Goal: Information Seeking & Learning: Learn about a topic

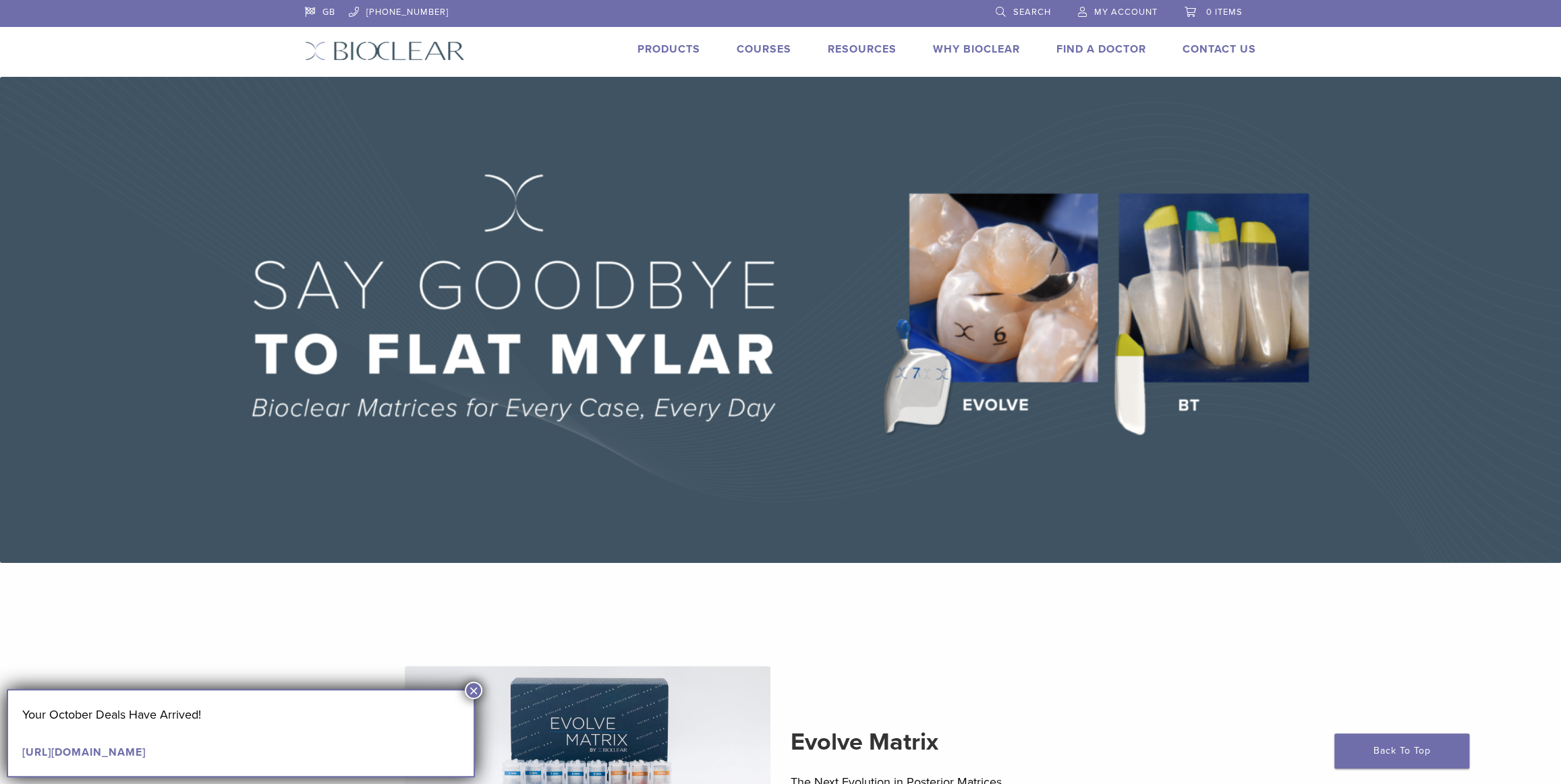
click at [471, 688] on button "×" at bounding box center [474, 691] width 18 height 18
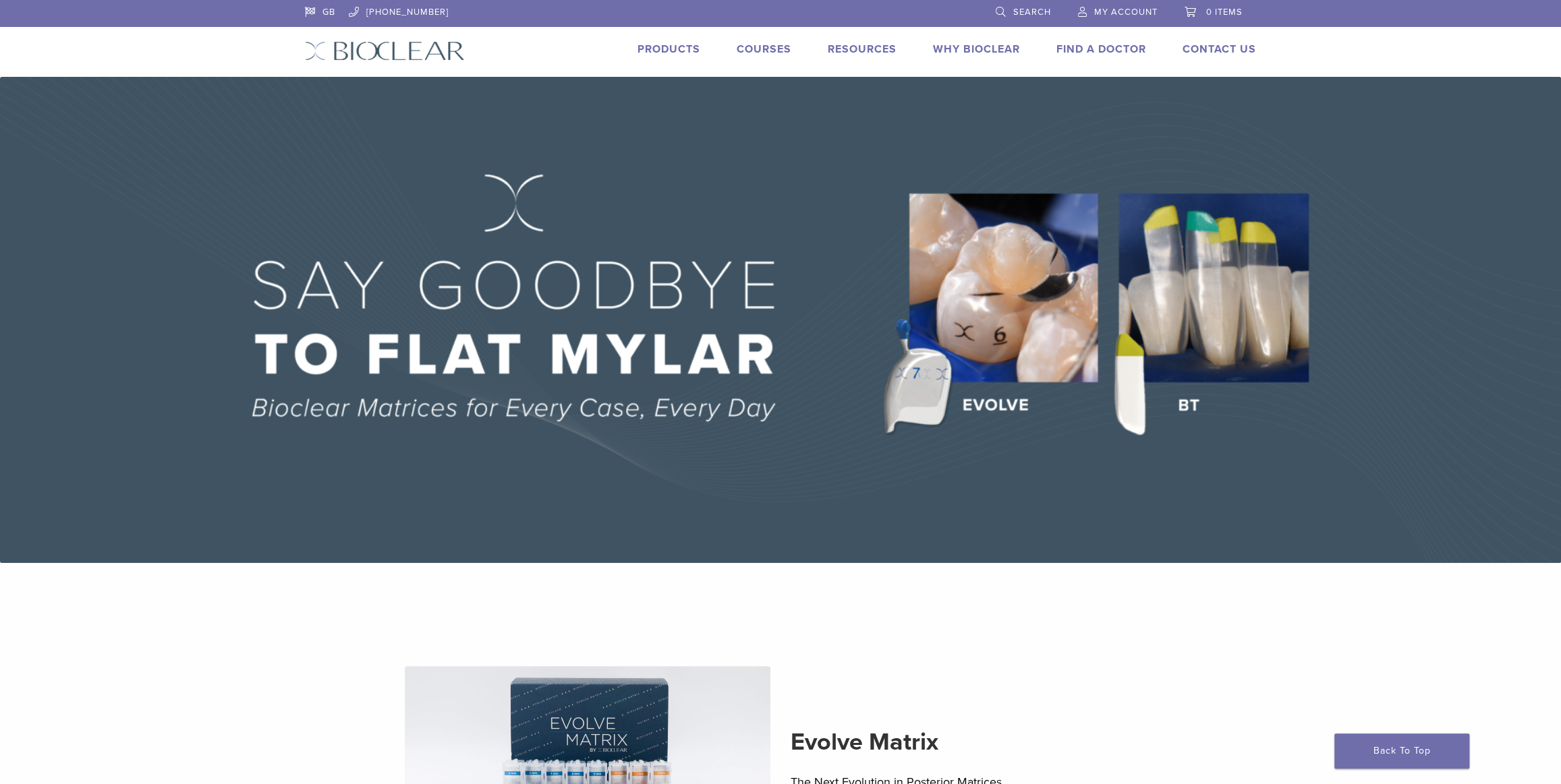
click at [763, 53] on link "Courses" at bounding box center [763, 49] width 54 height 13
click at [763, 53] on link "Courses" at bounding box center [763, 49] width 54 height 13
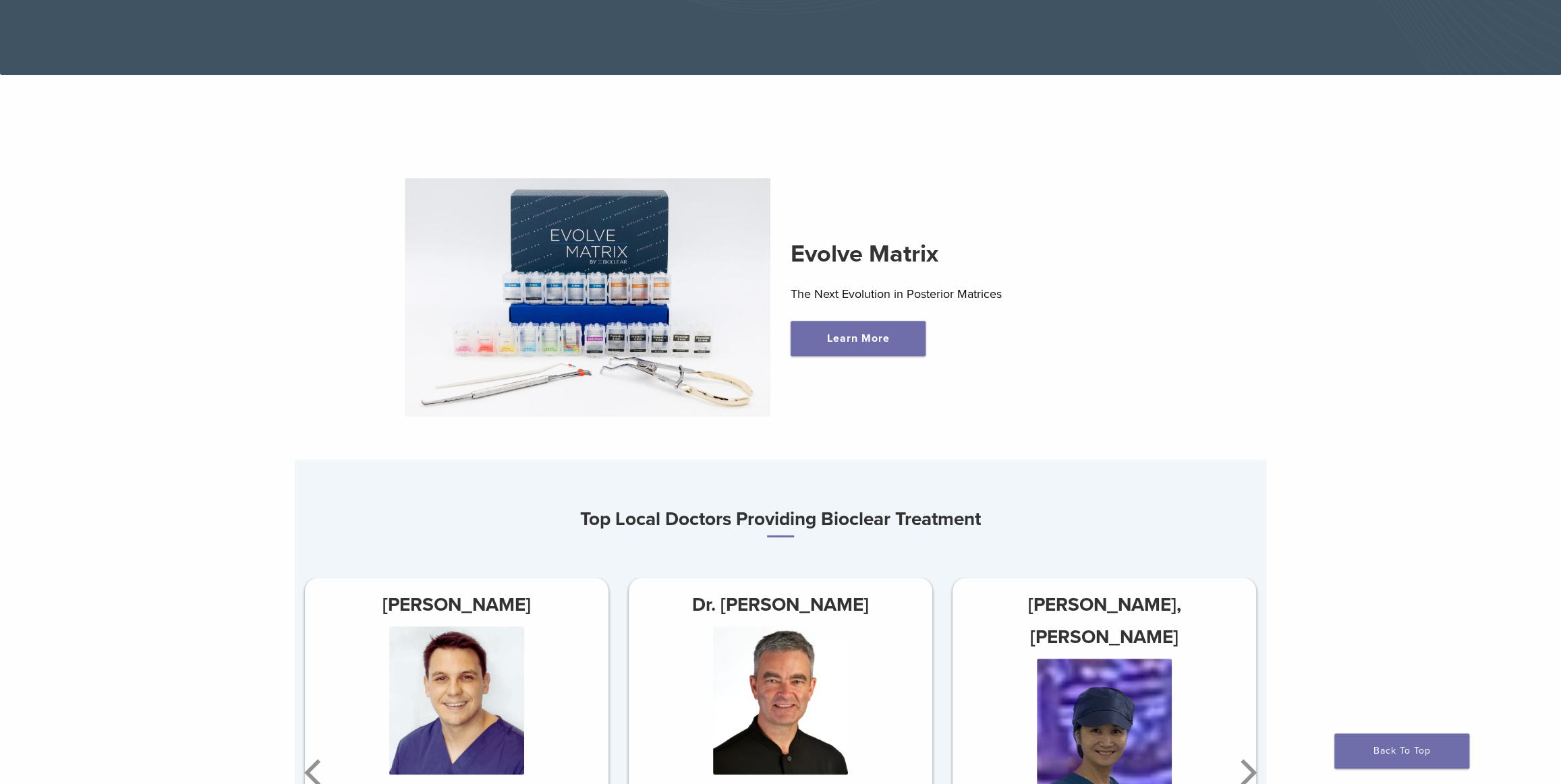
scroll to position [613, 0]
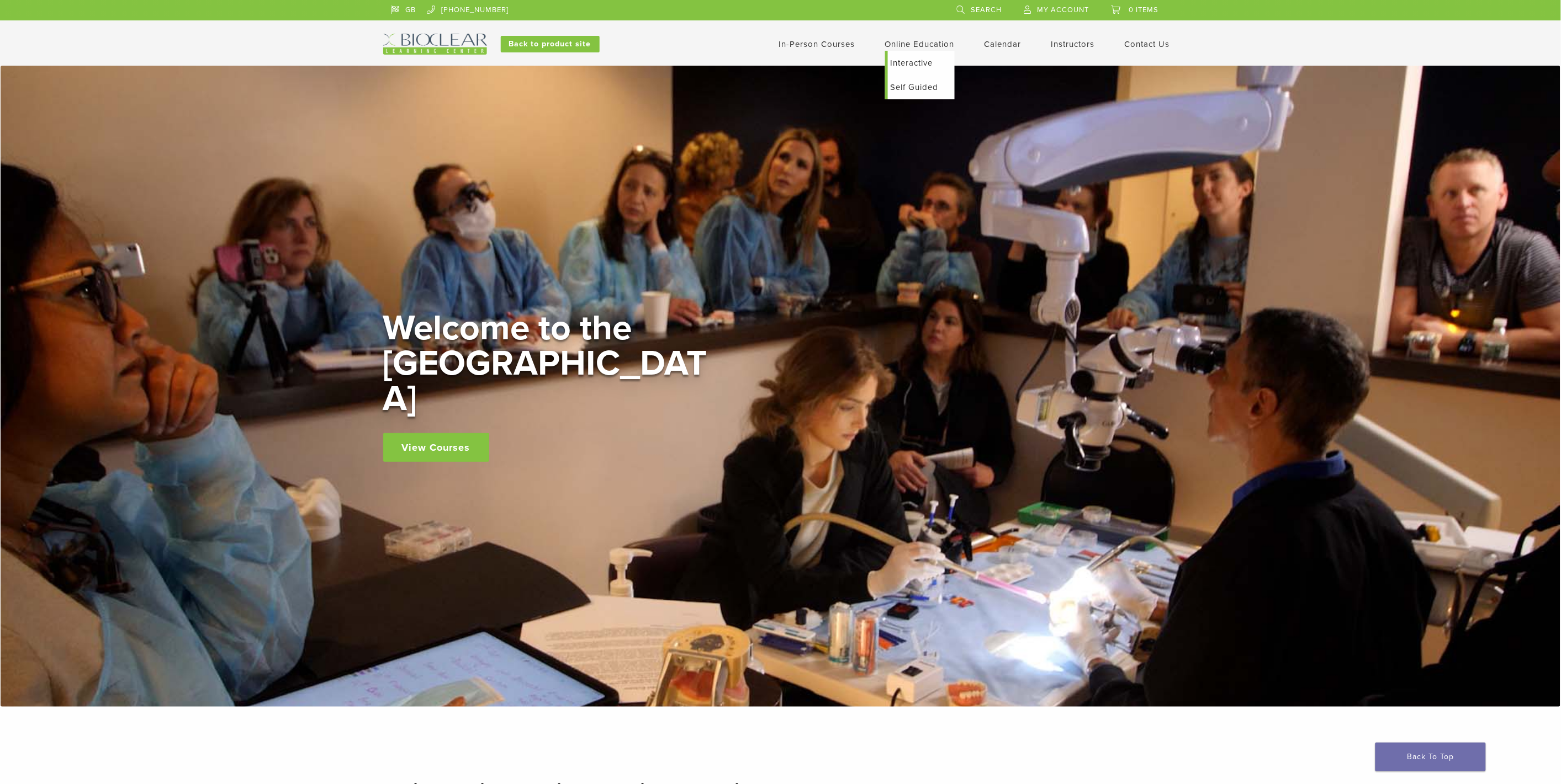
click at [890, 47] on link "Online Education" at bounding box center [920, 44] width 69 height 10
click at [913, 42] on link "Online Education" at bounding box center [920, 44] width 69 height 10
click at [913, 62] on link "Interactive" at bounding box center [921, 63] width 67 height 24
click at [919, 87] on link "Self Guided" at bounding box center [921, 87] width 67 height 24
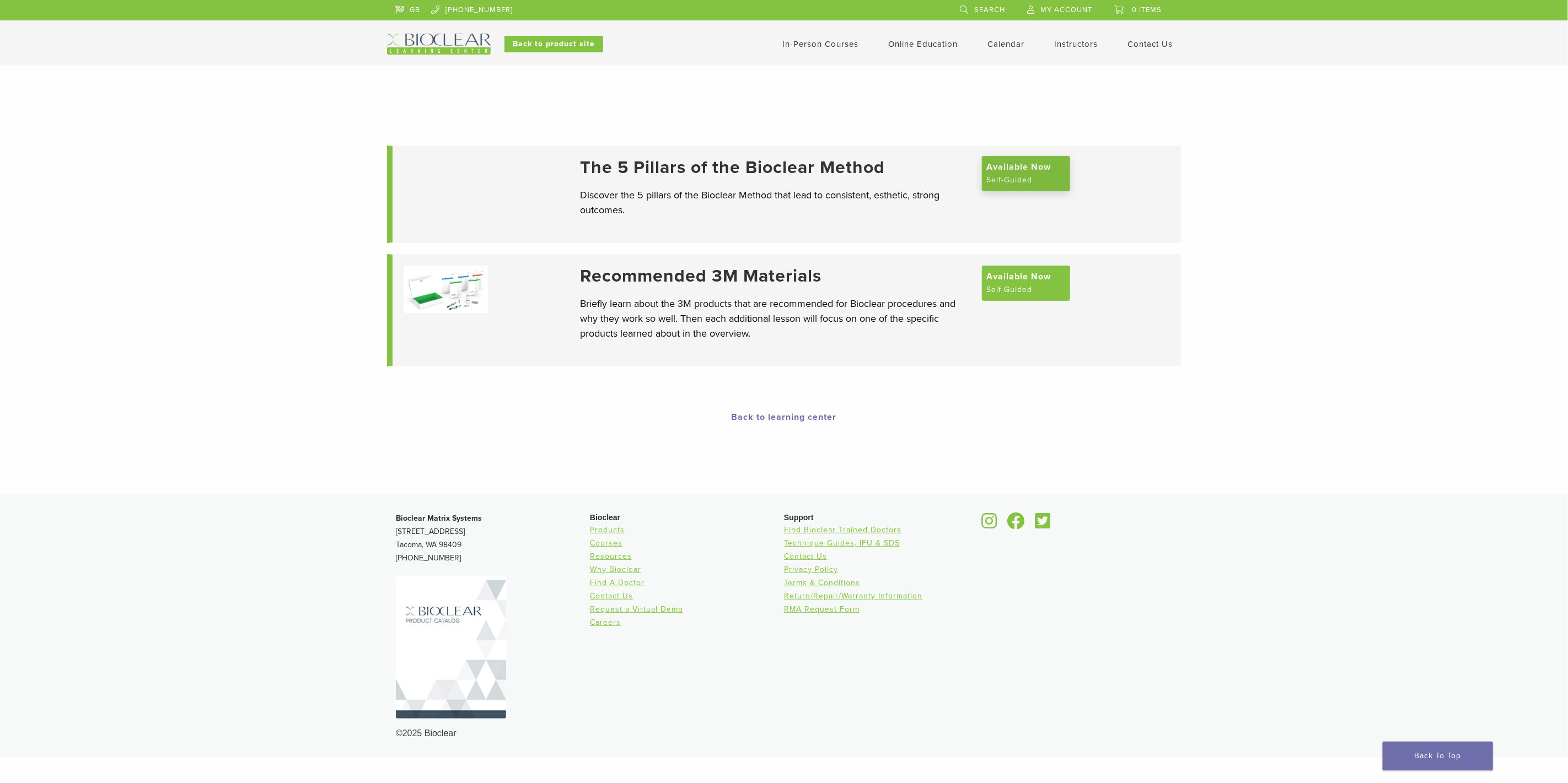
click at [1039, 164] on span "Available Now" at bounding box center [1018, 167] width 65 height 13
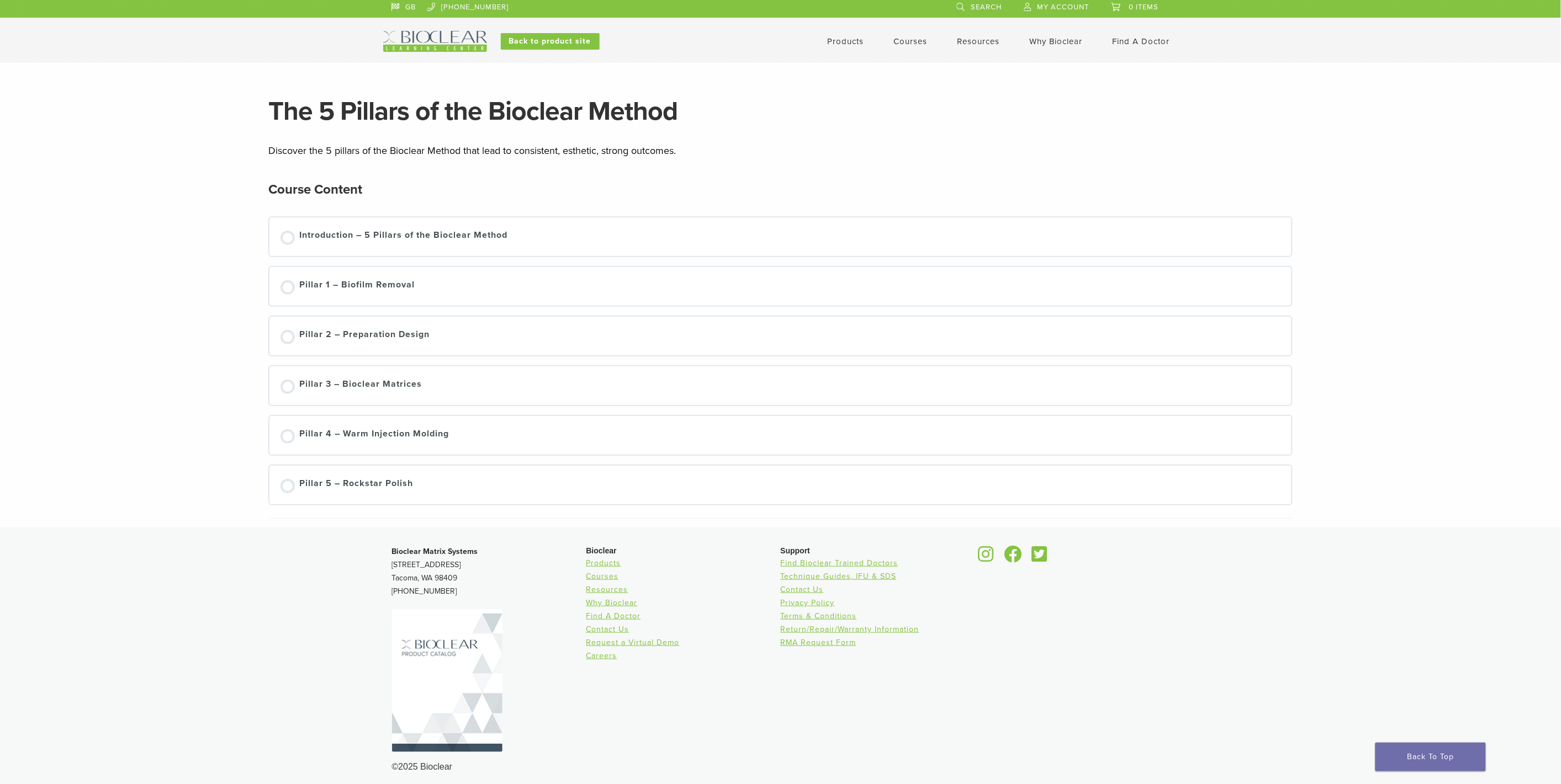
scroll to position [3, 0]
click at [385, 380] on div "Pillar 3 – Bioclear Matrices" at bounding box center [360, 385] width 123 height 16
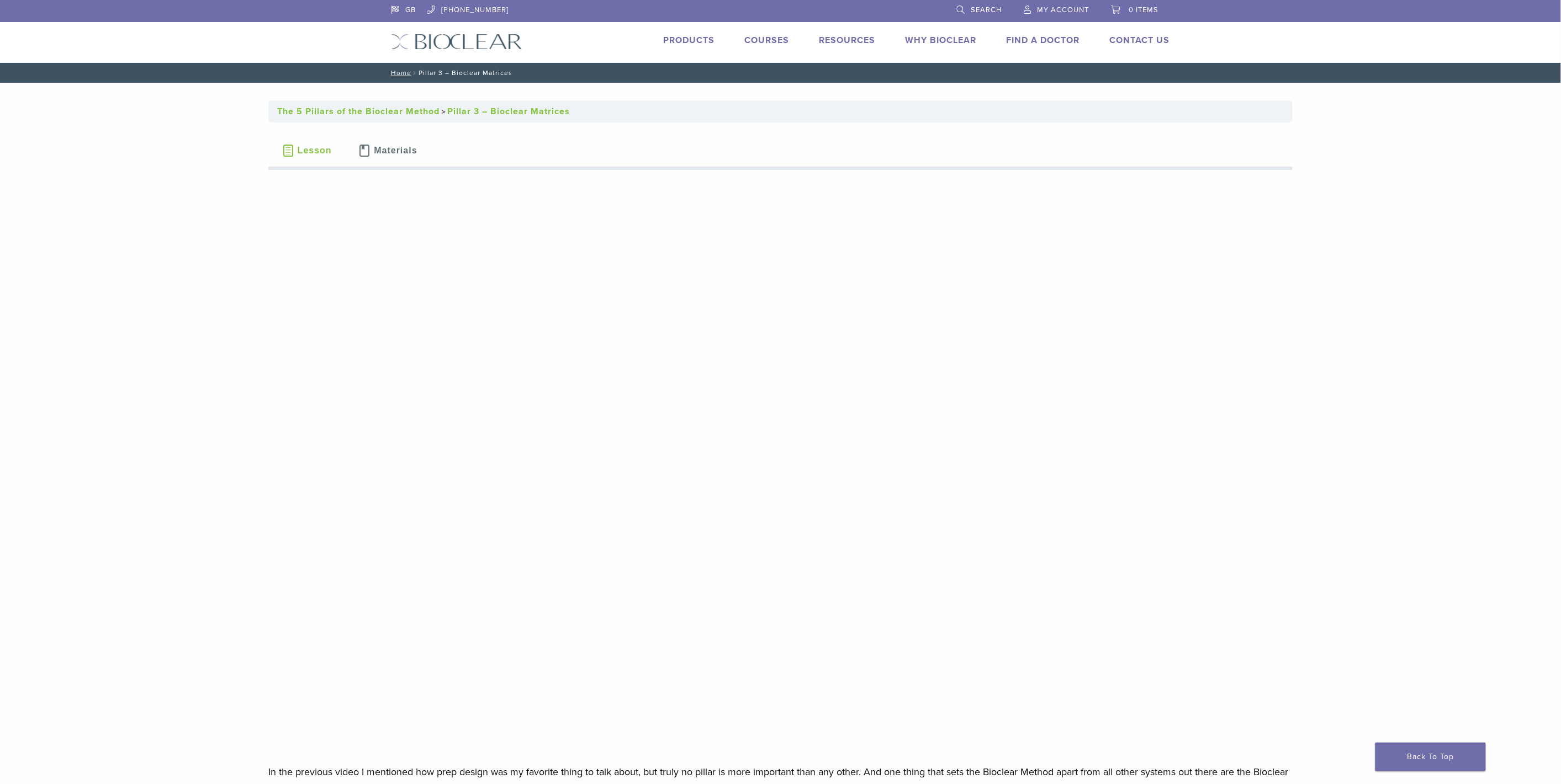
click at [366, 149] on span at bounding box center [364, 150] width 13 height 12
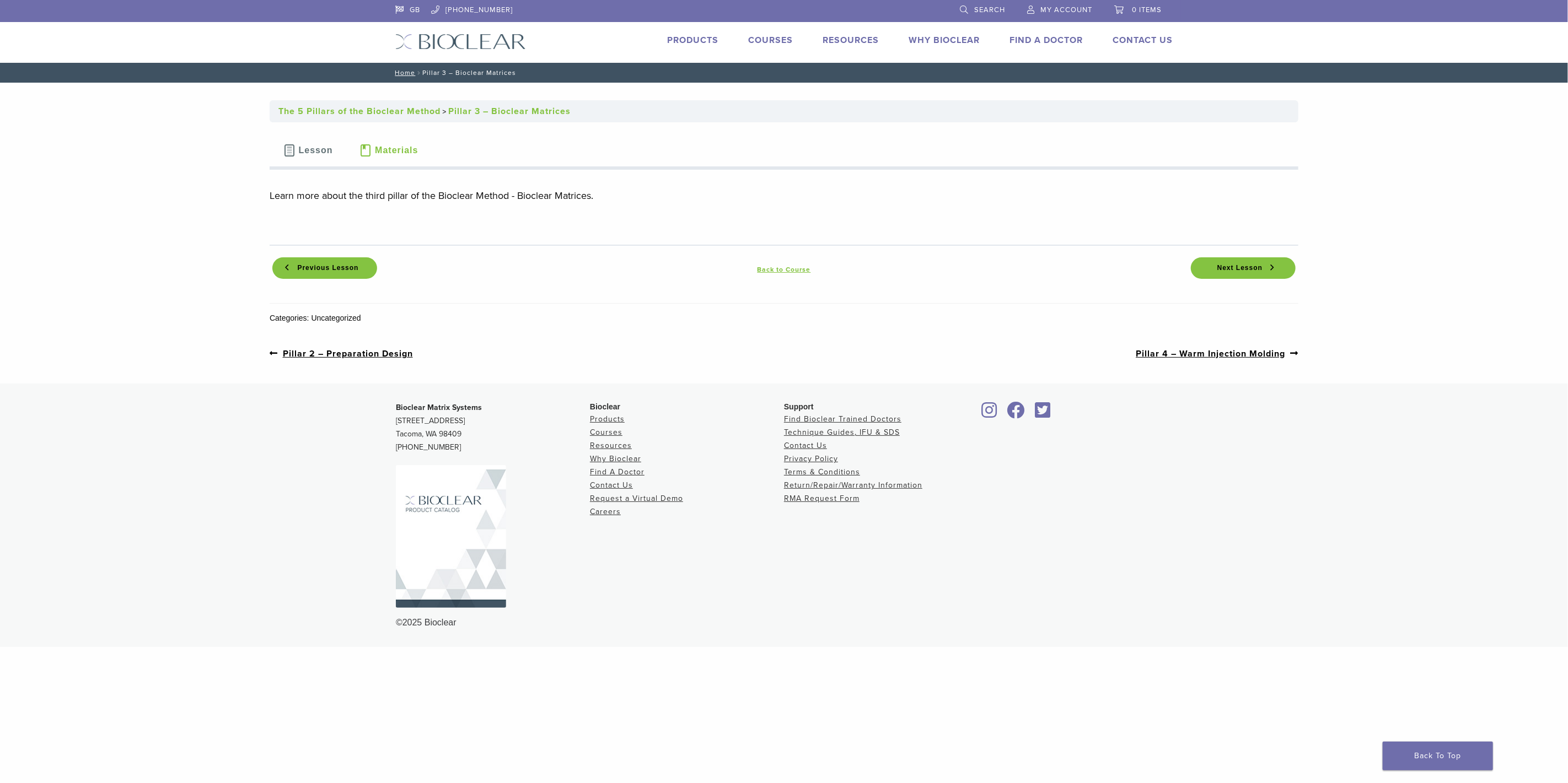
click at [306, 150] on span "Lesson" at bounding box center [316, 150] width 34 height 9
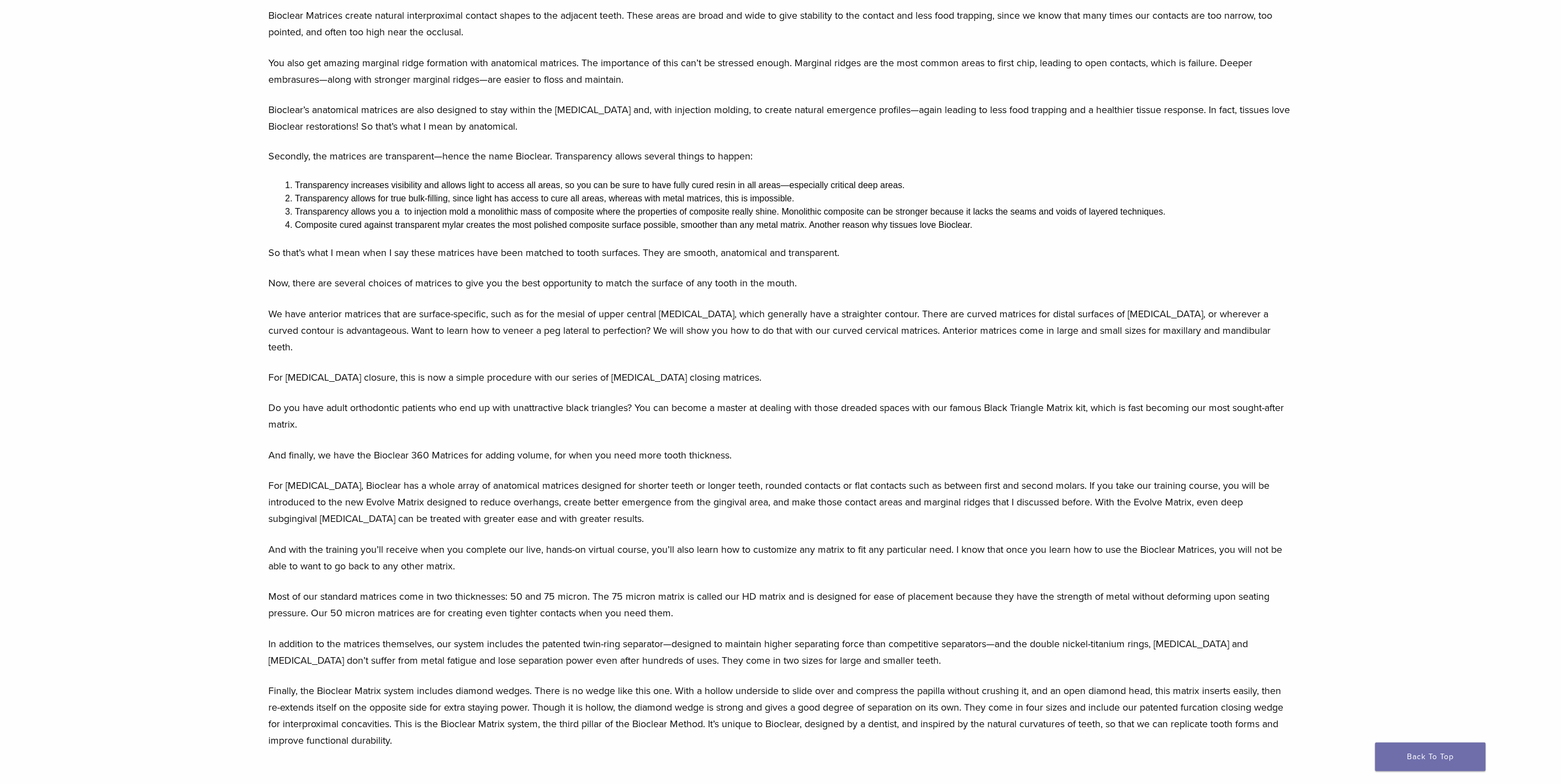
scroll to position [1104, 0]
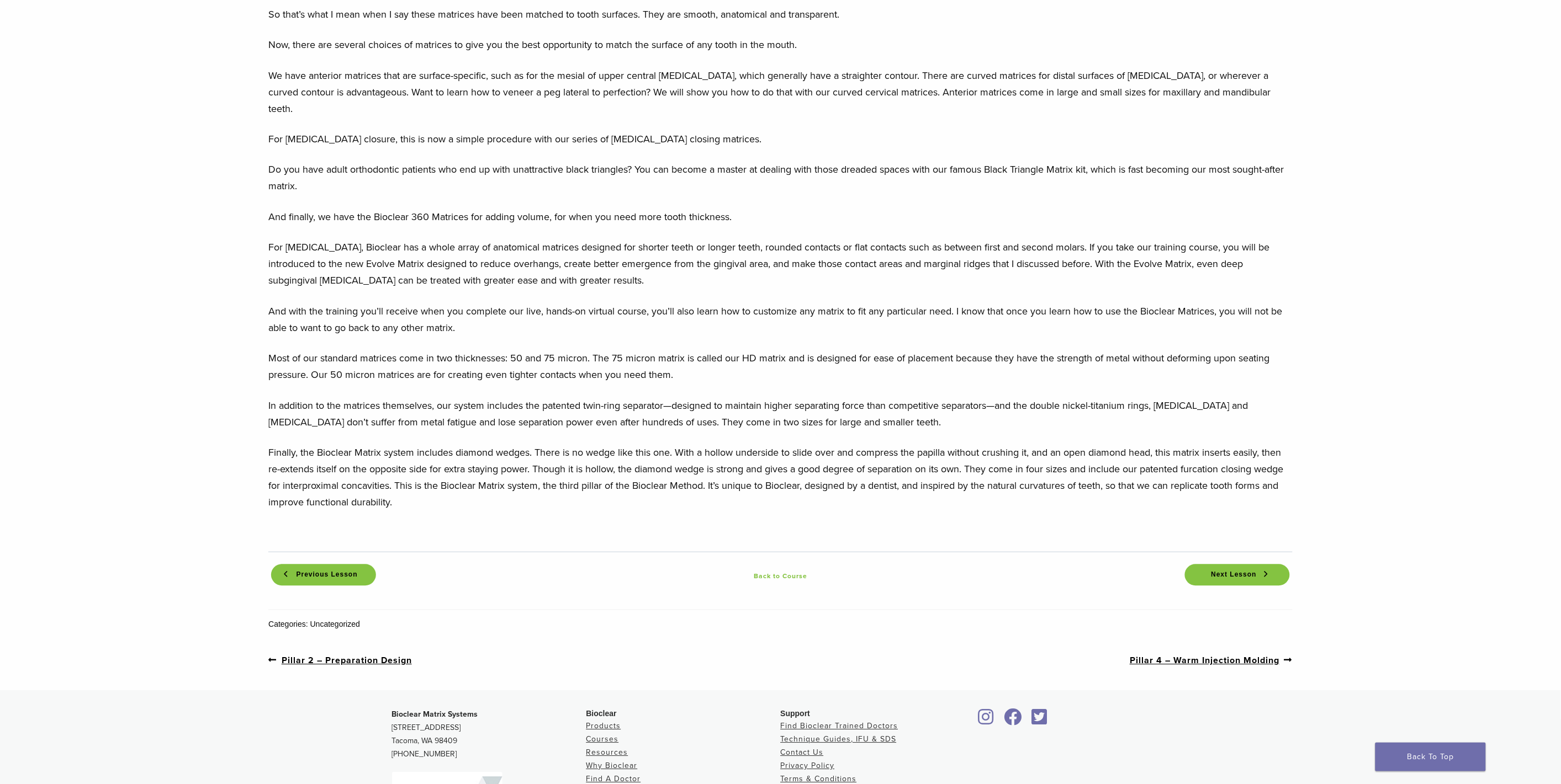
click at [782, 570] on link "Back to Course" at bounding box center [781, 576] width 105 height 13
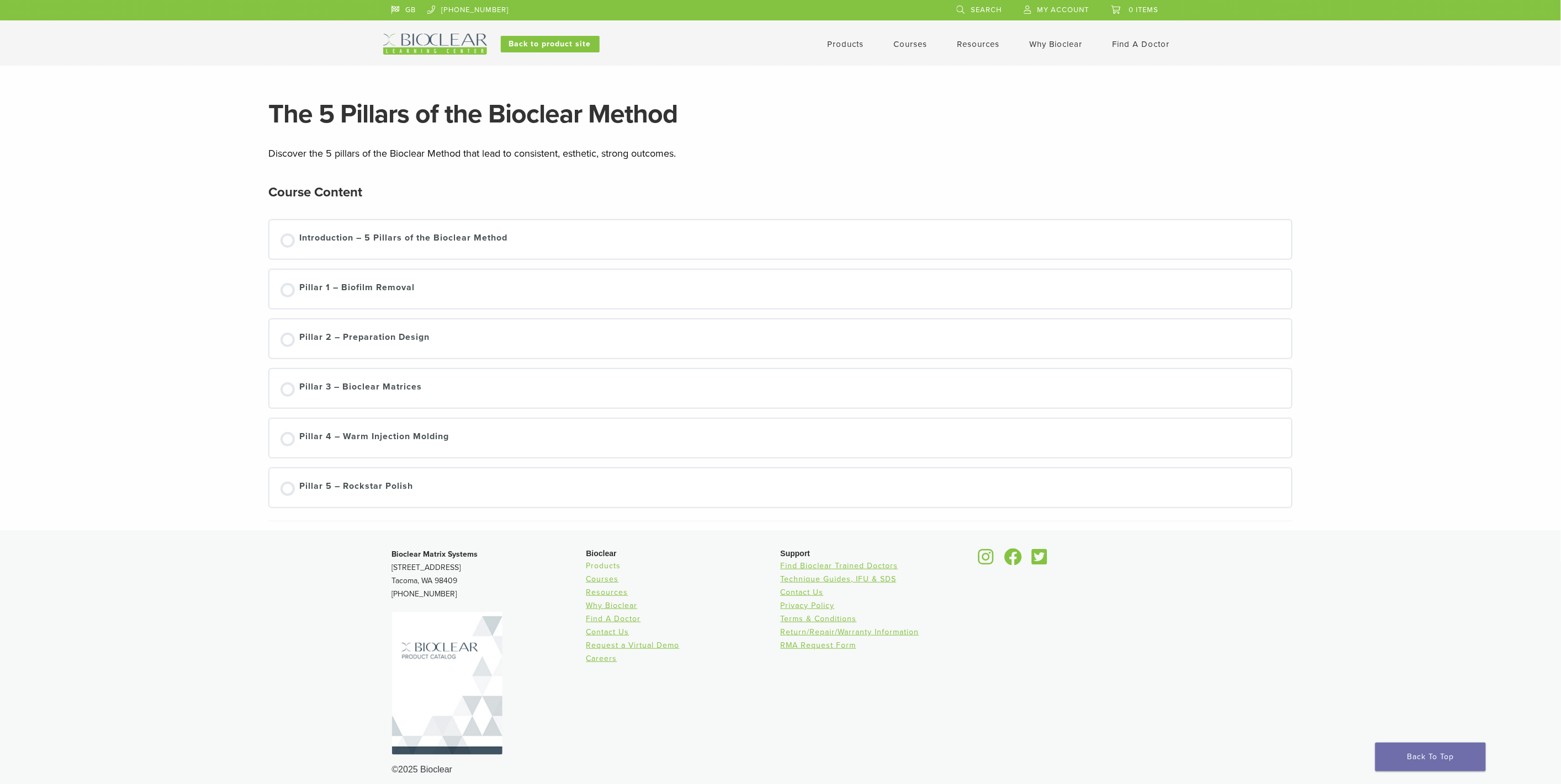
click at [597, 561] on link "Products" at bounding box center [603, 565] width 35 height 9
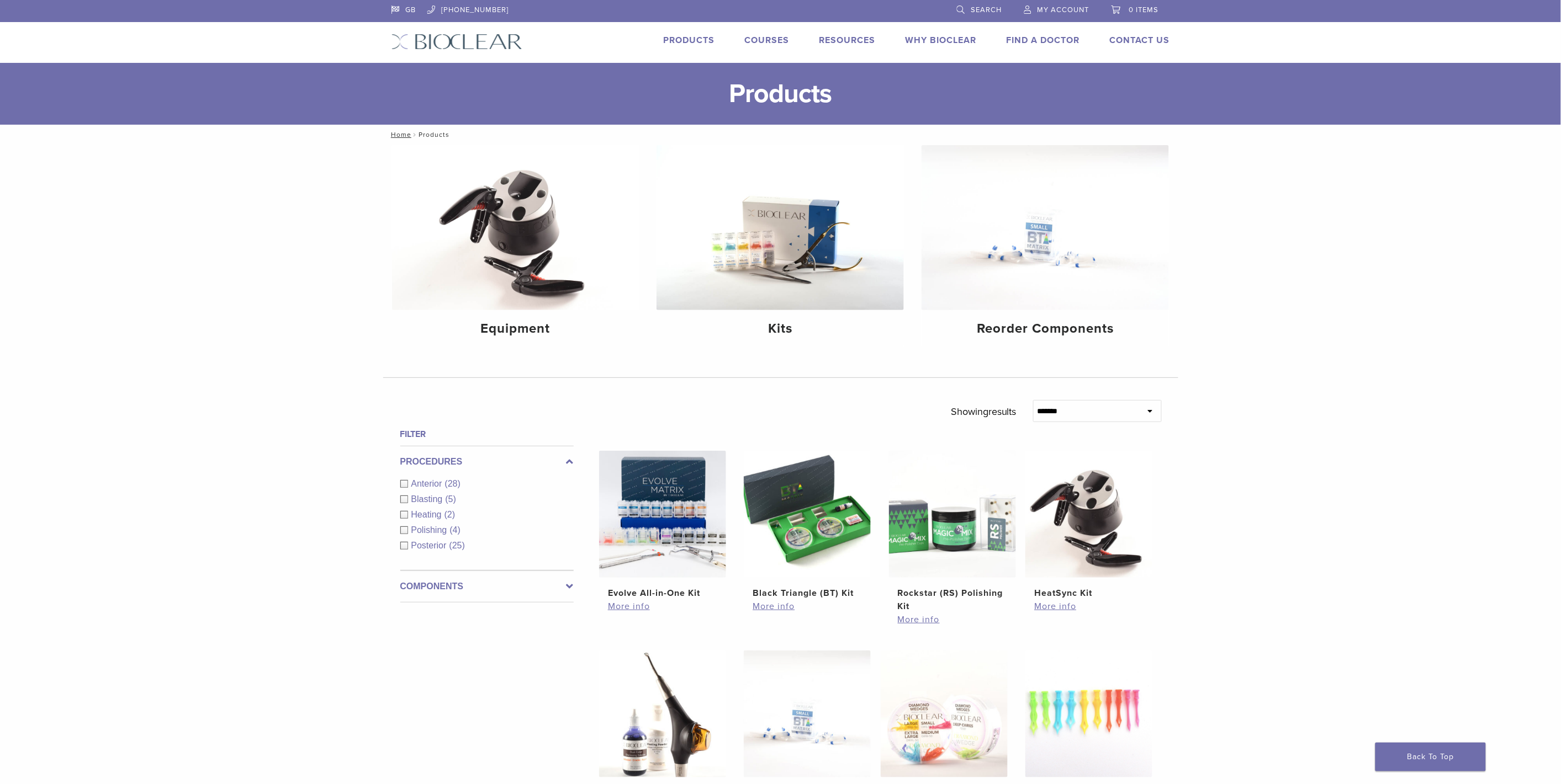
click at [403, 483] on div "Anterior (28)" at bounding box center [487, 484] width 173 height 13
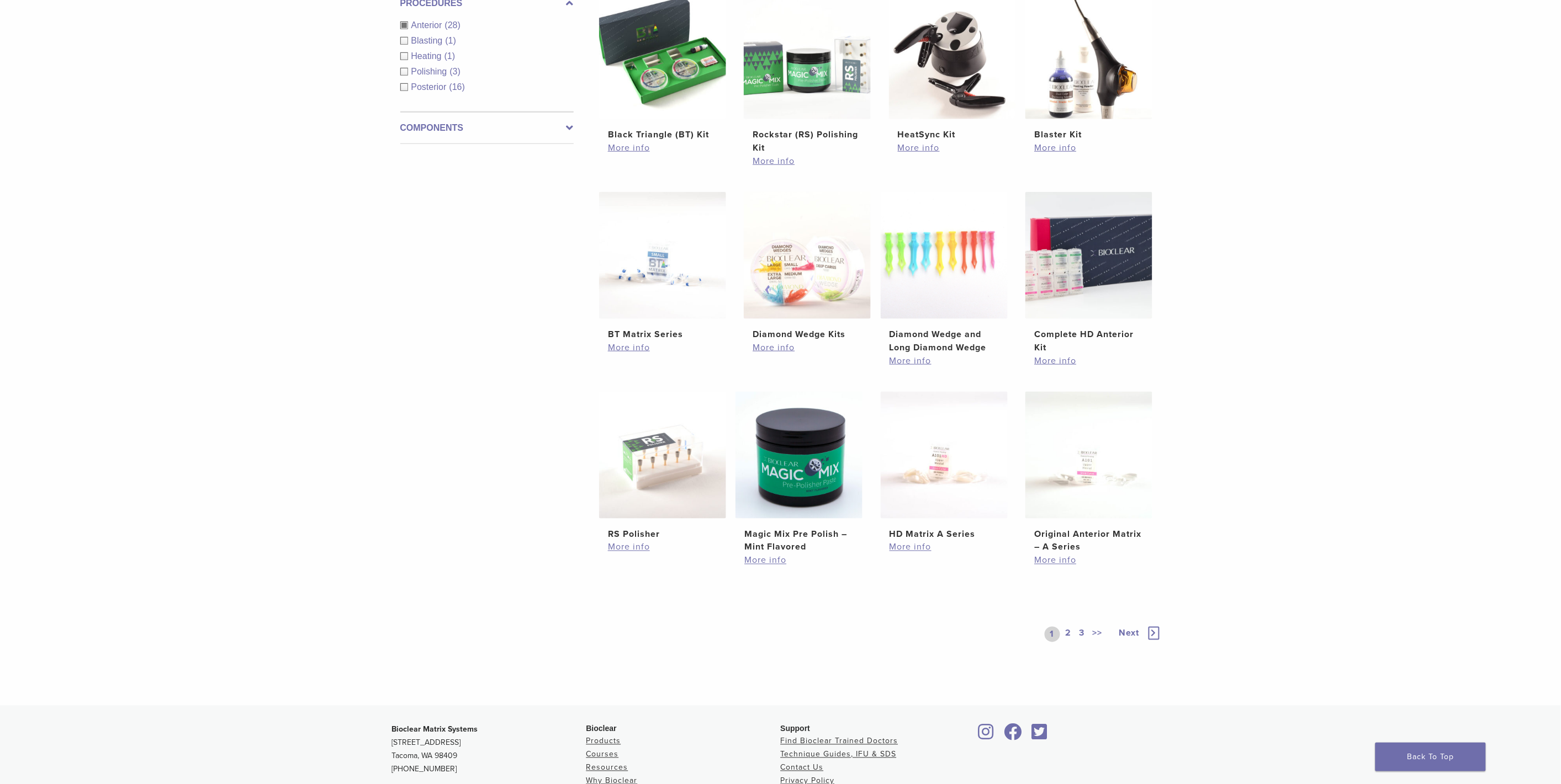
scroll to position [490, 0]
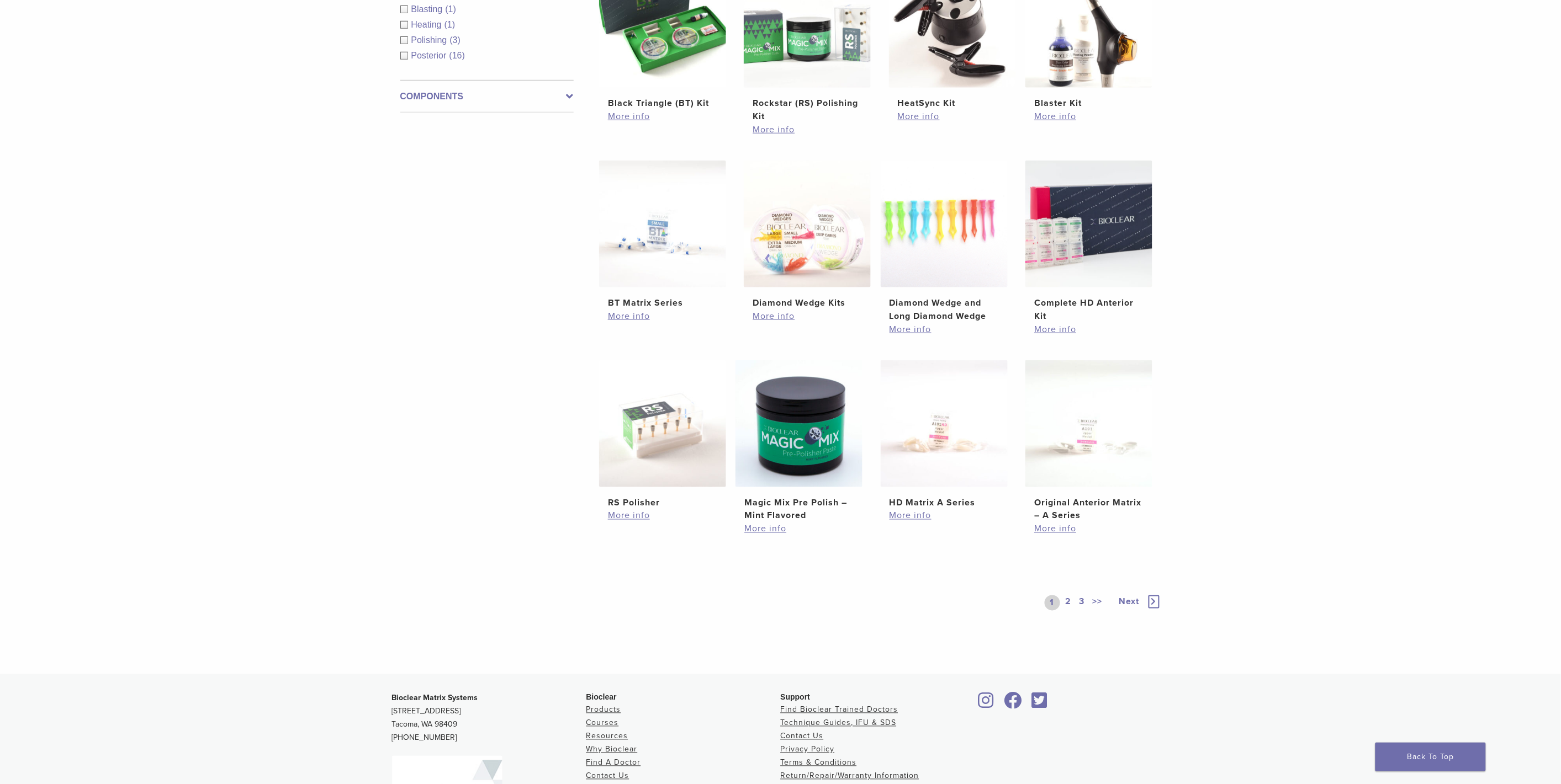
click at [1066, 604] on link "2" at bounding box center [1069, 602] width 10 height 15
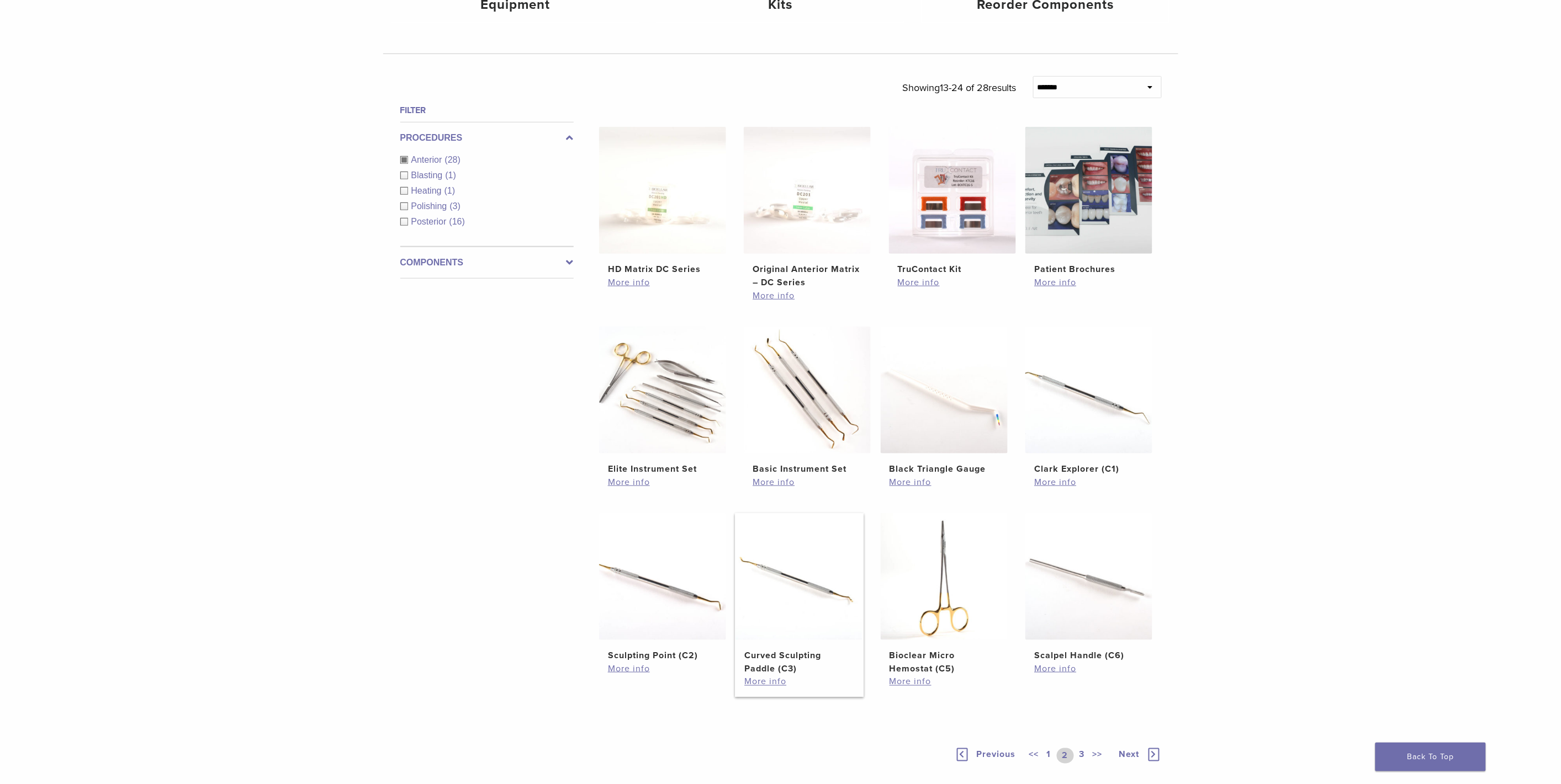
scroll to position [245, 0]
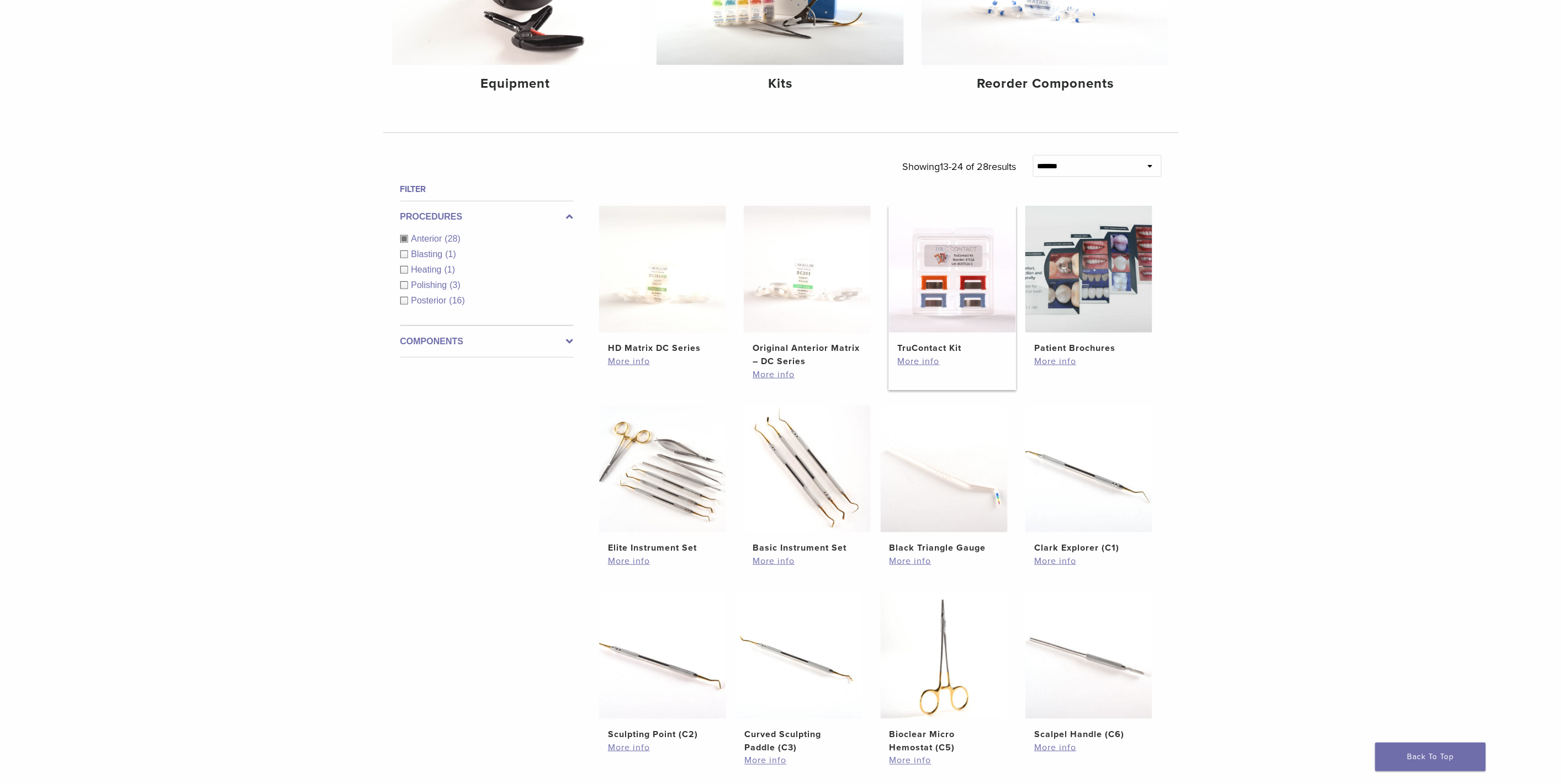
click at [942, 291] on img at bounding box center [952, 269] width 127 height 127
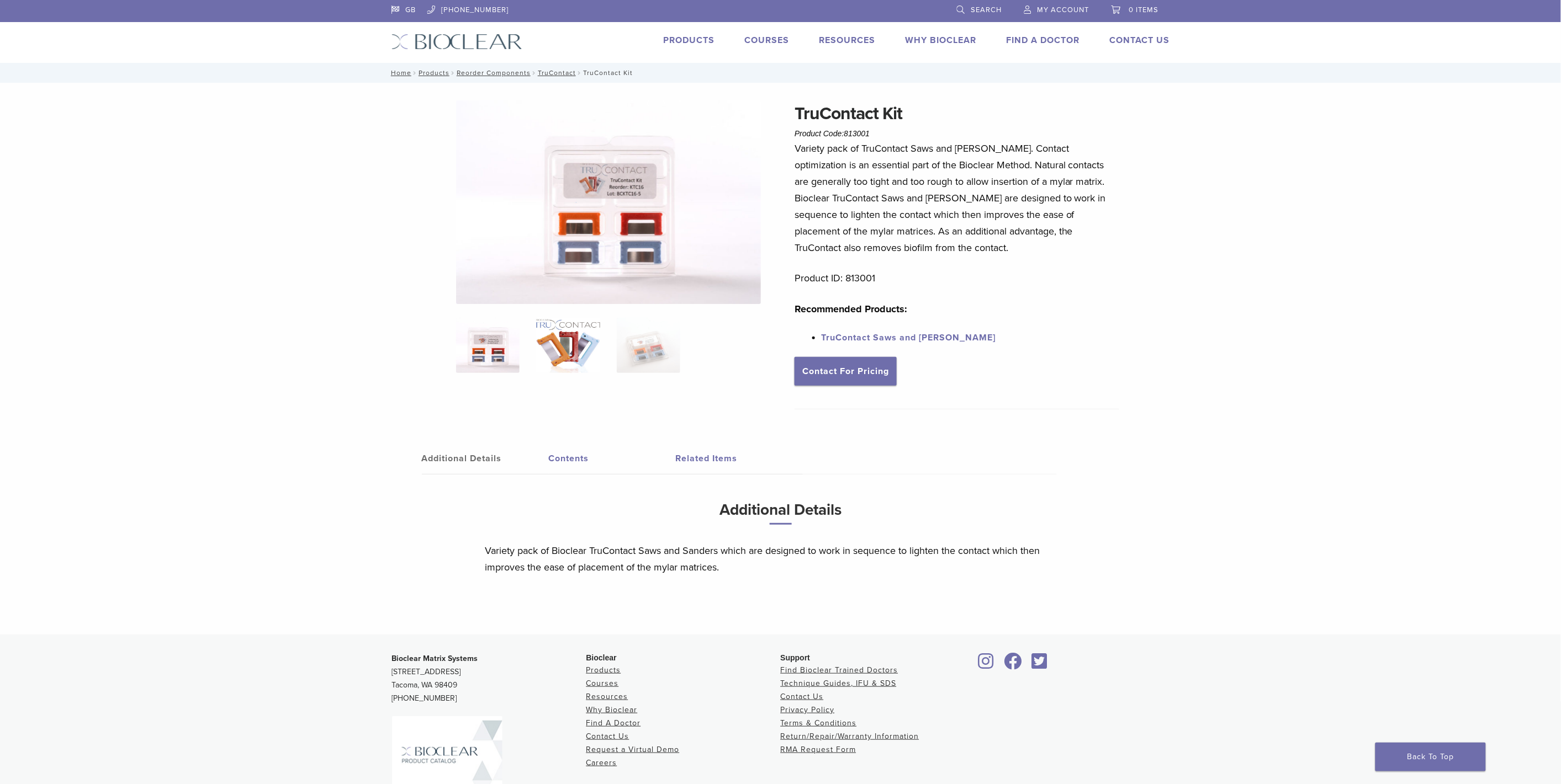
click at [565, 344] on img at bounding box center [567, 345] width 63 height 55
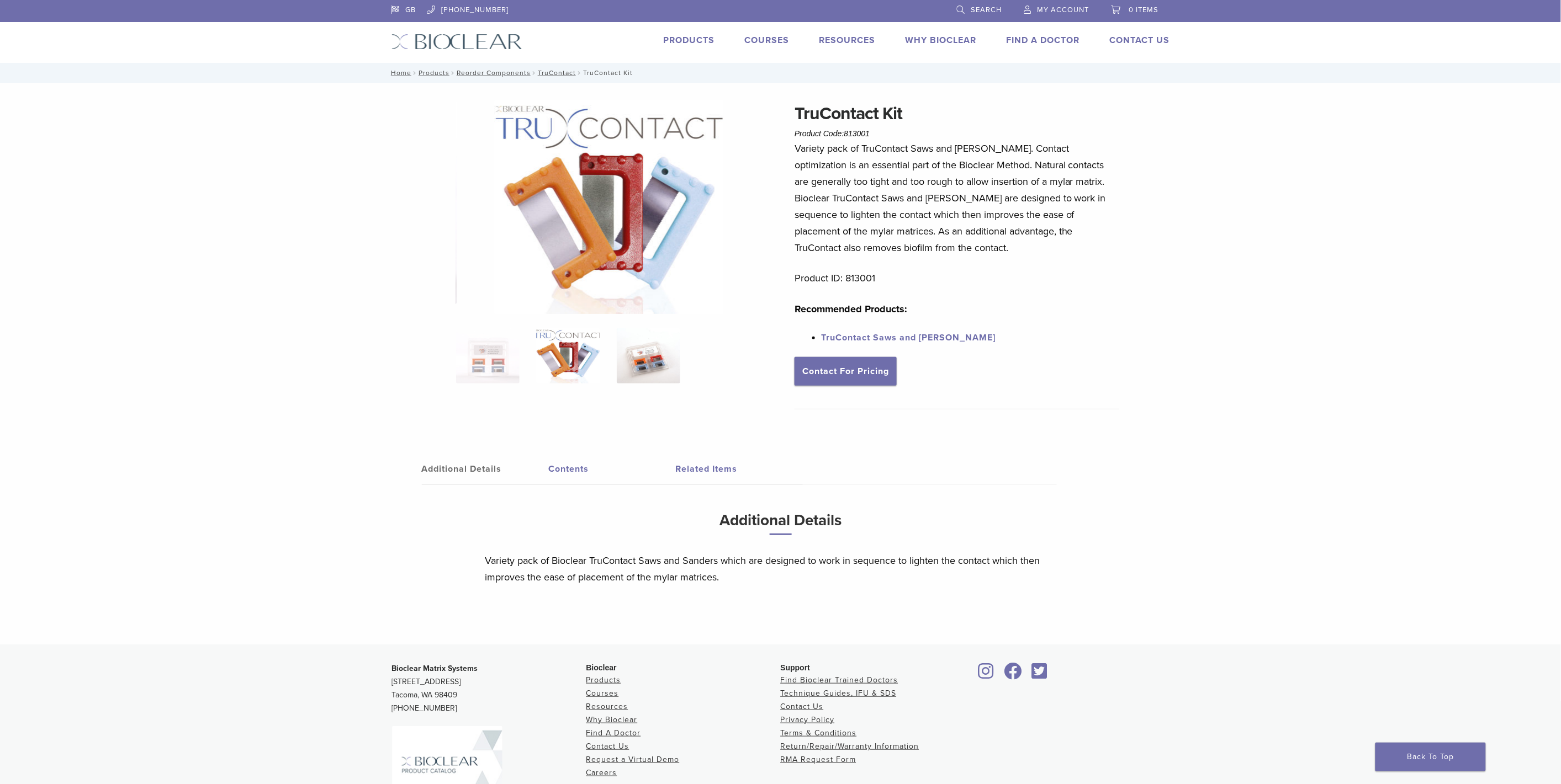
click at [641, 366] on img at bounding box center [649, 356] width 63 height 55
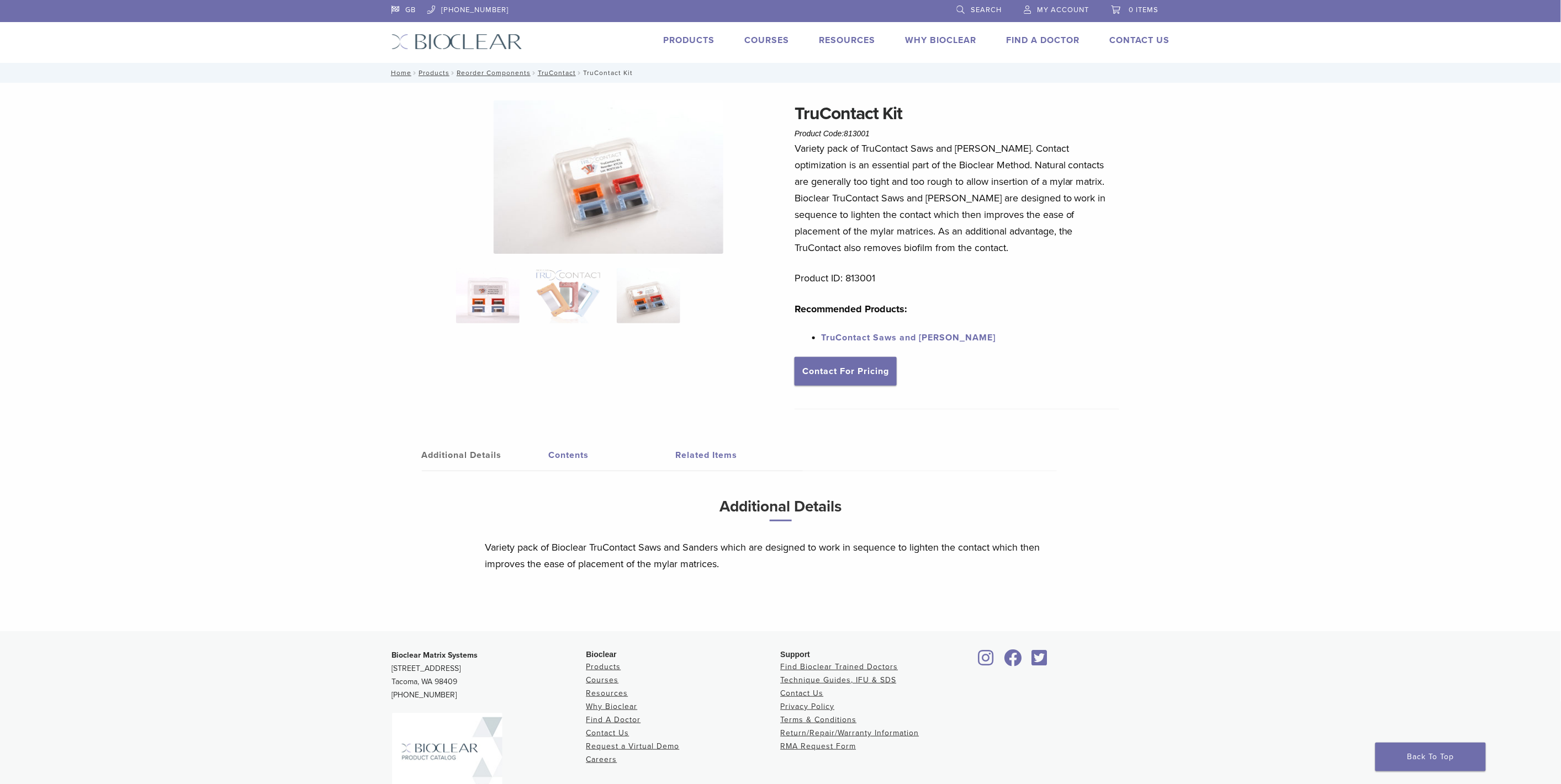
click at [486, 302] on img at bounding box center [488, 295] width 63 height 55
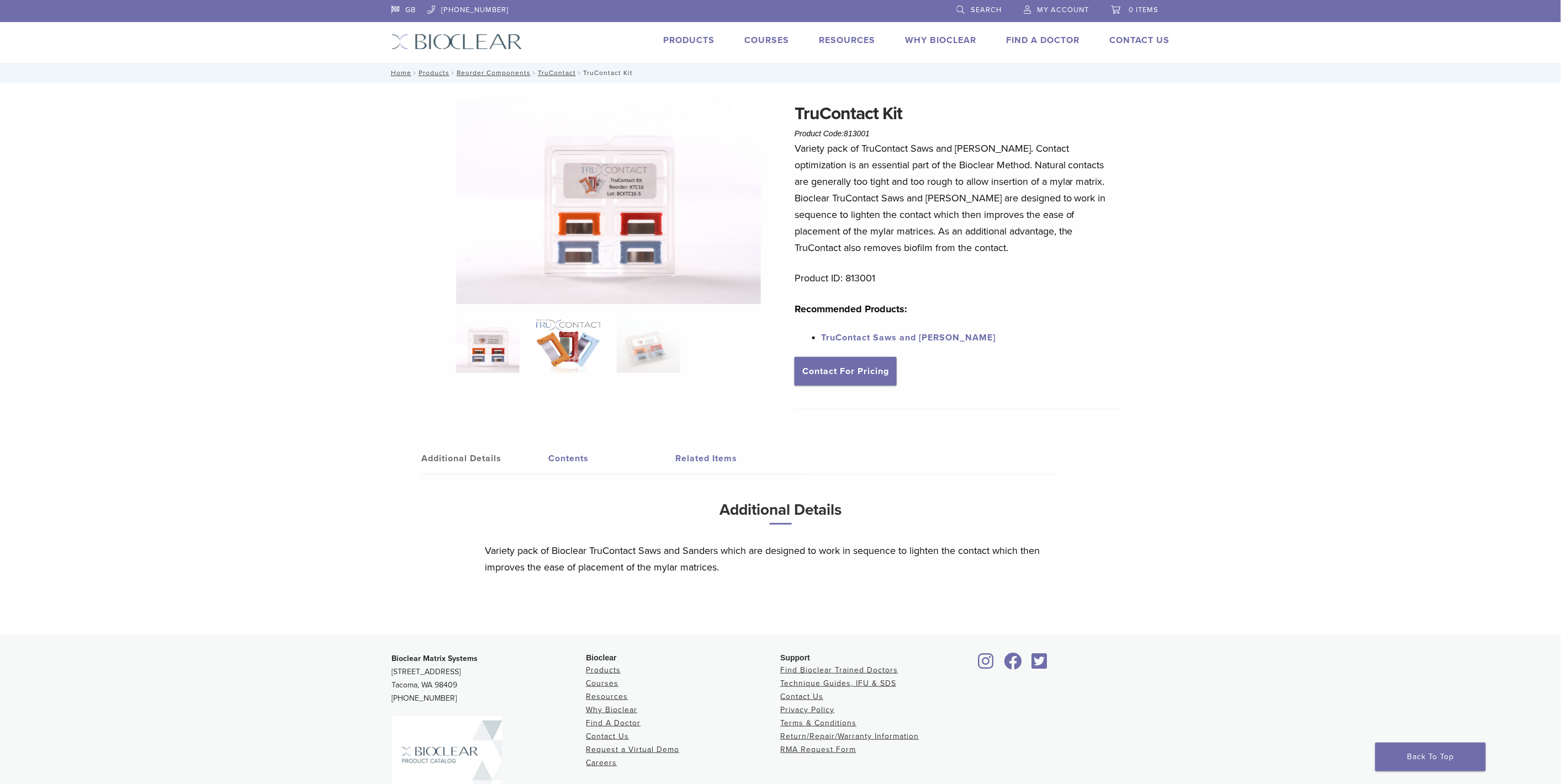
click at [565, 349] on img at bounding box center [567, 345] width 63 height 55
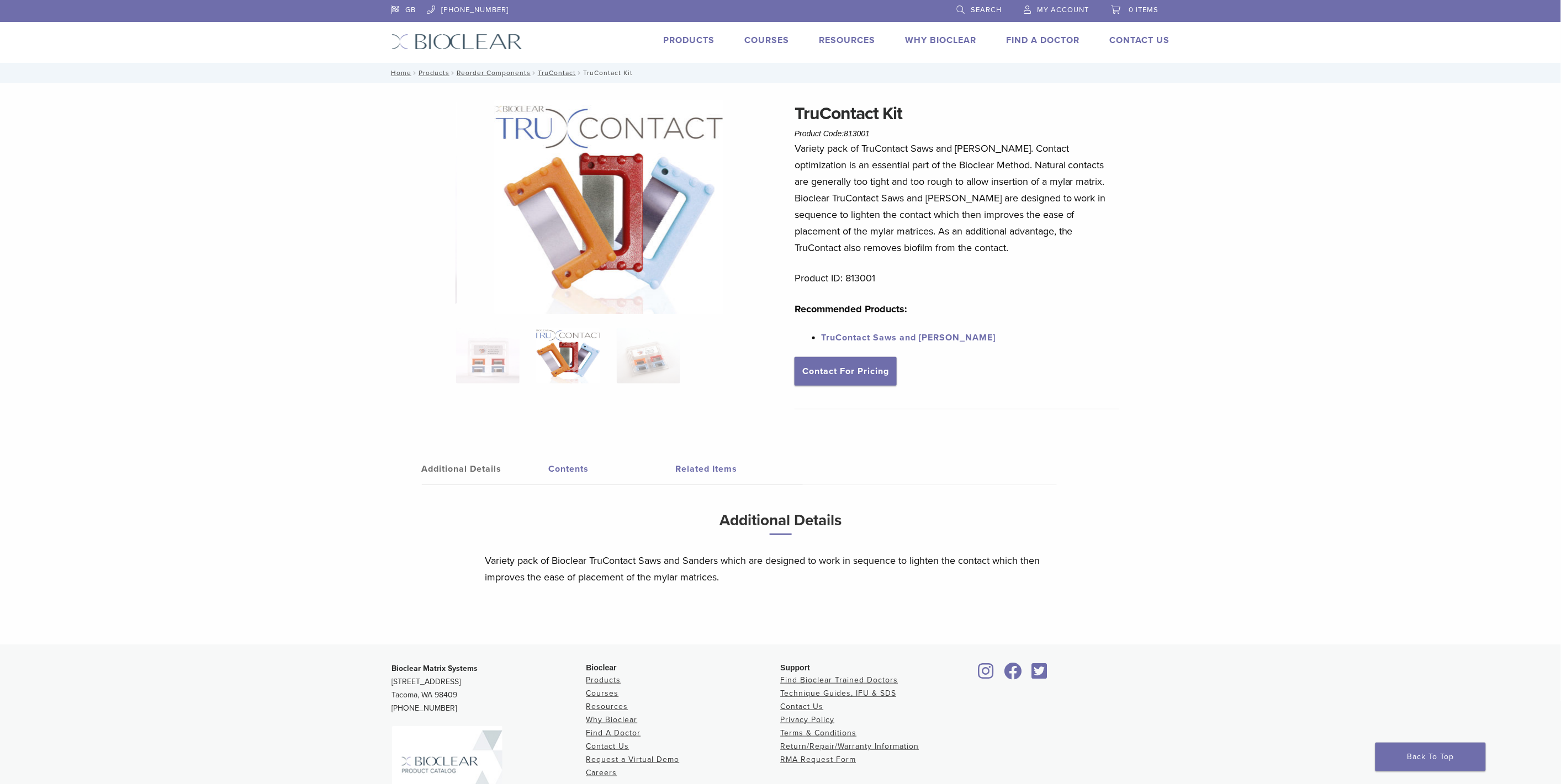
click at [920, 339] on link "TruContact Saws and [PERSON_NAME]" at bounding box center [908, 337] width 174 height 11
click at [836, 339] on link "TruContact Saws and [PERSON_NAME]" at bounding box center [908, 337] width 174 height 11
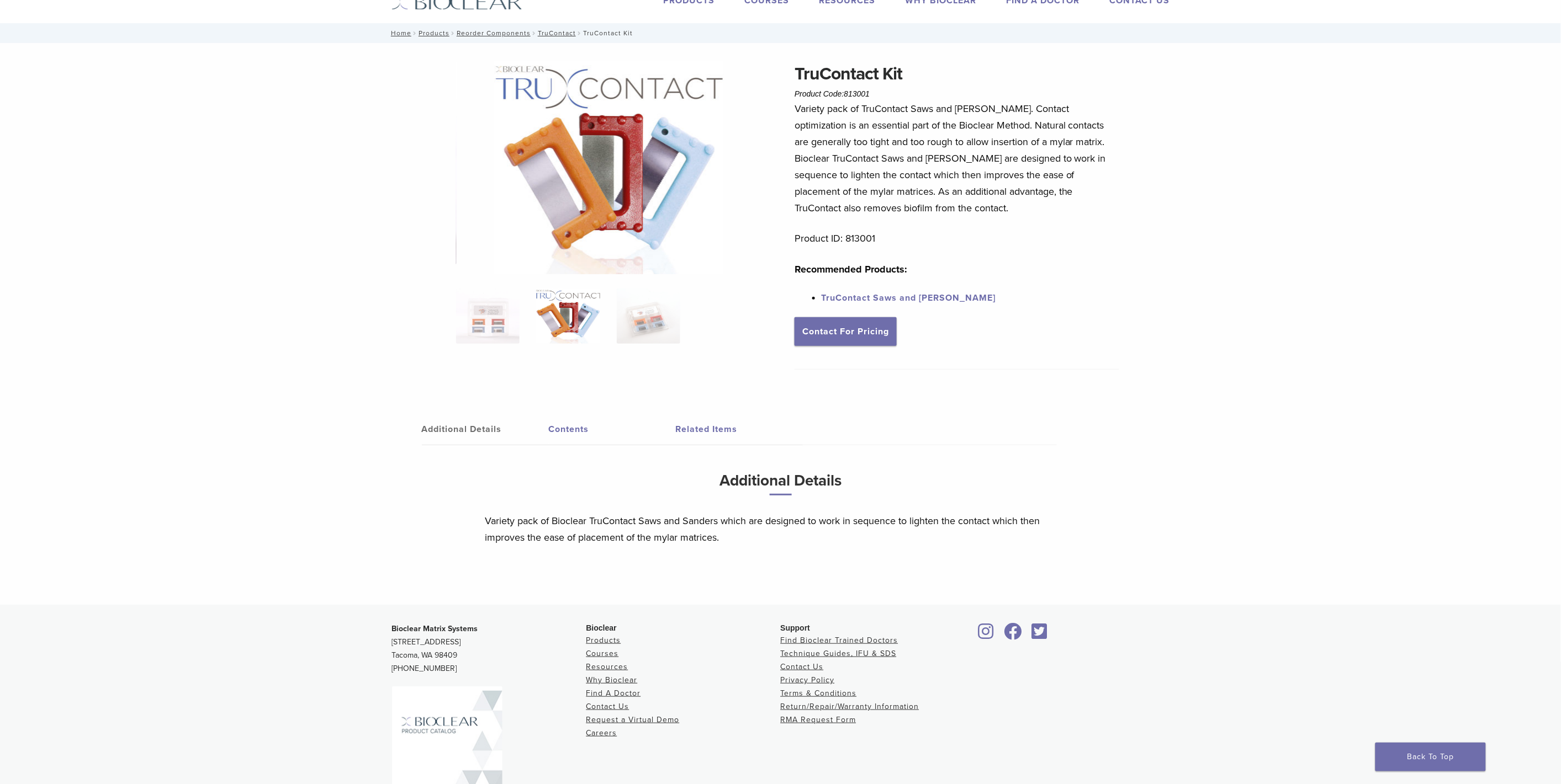
scroll to position [62, 0]
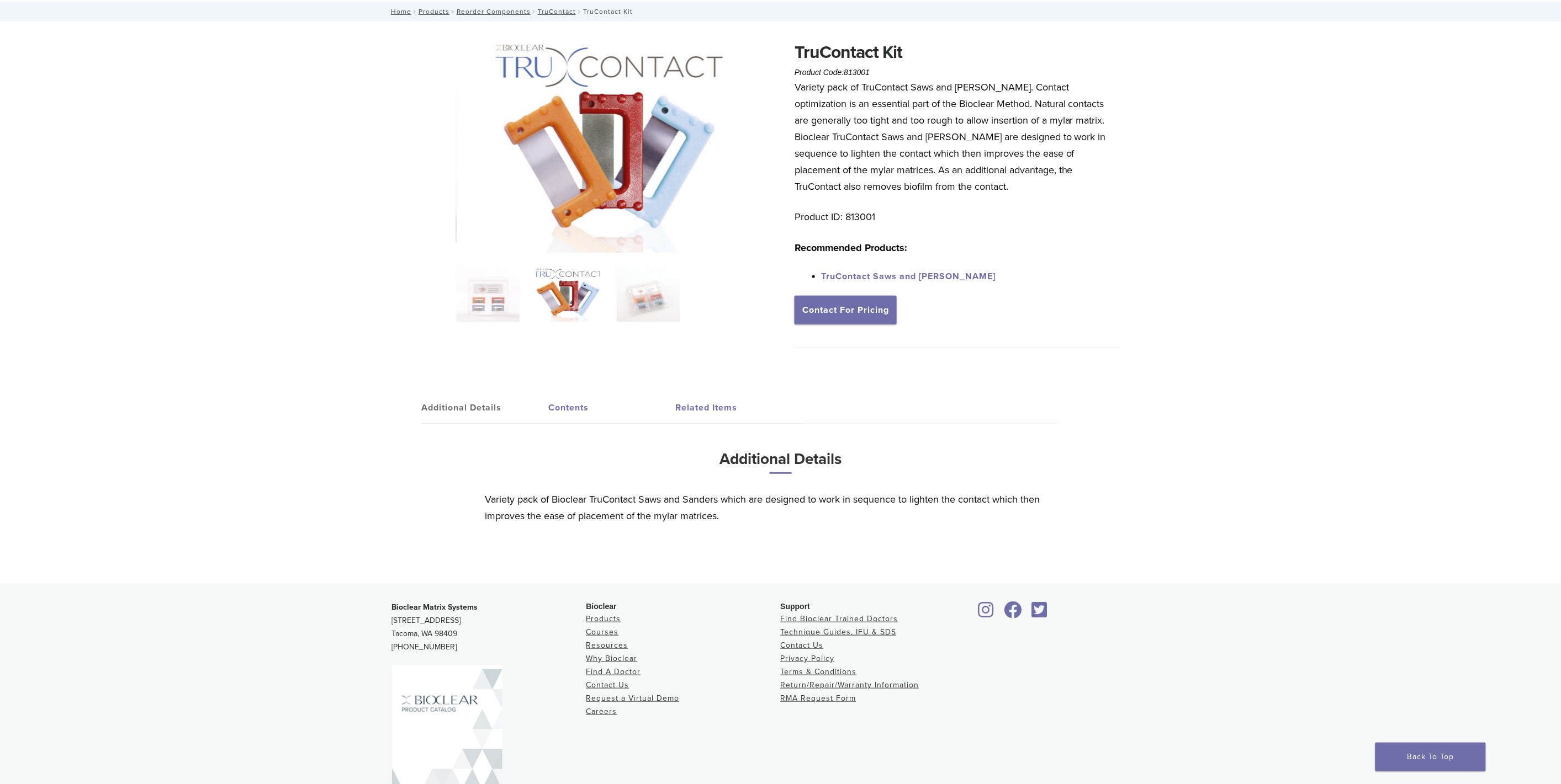
click at [564, 404] on link "Contents" at bounding box center [612, 408] width 127 height 31
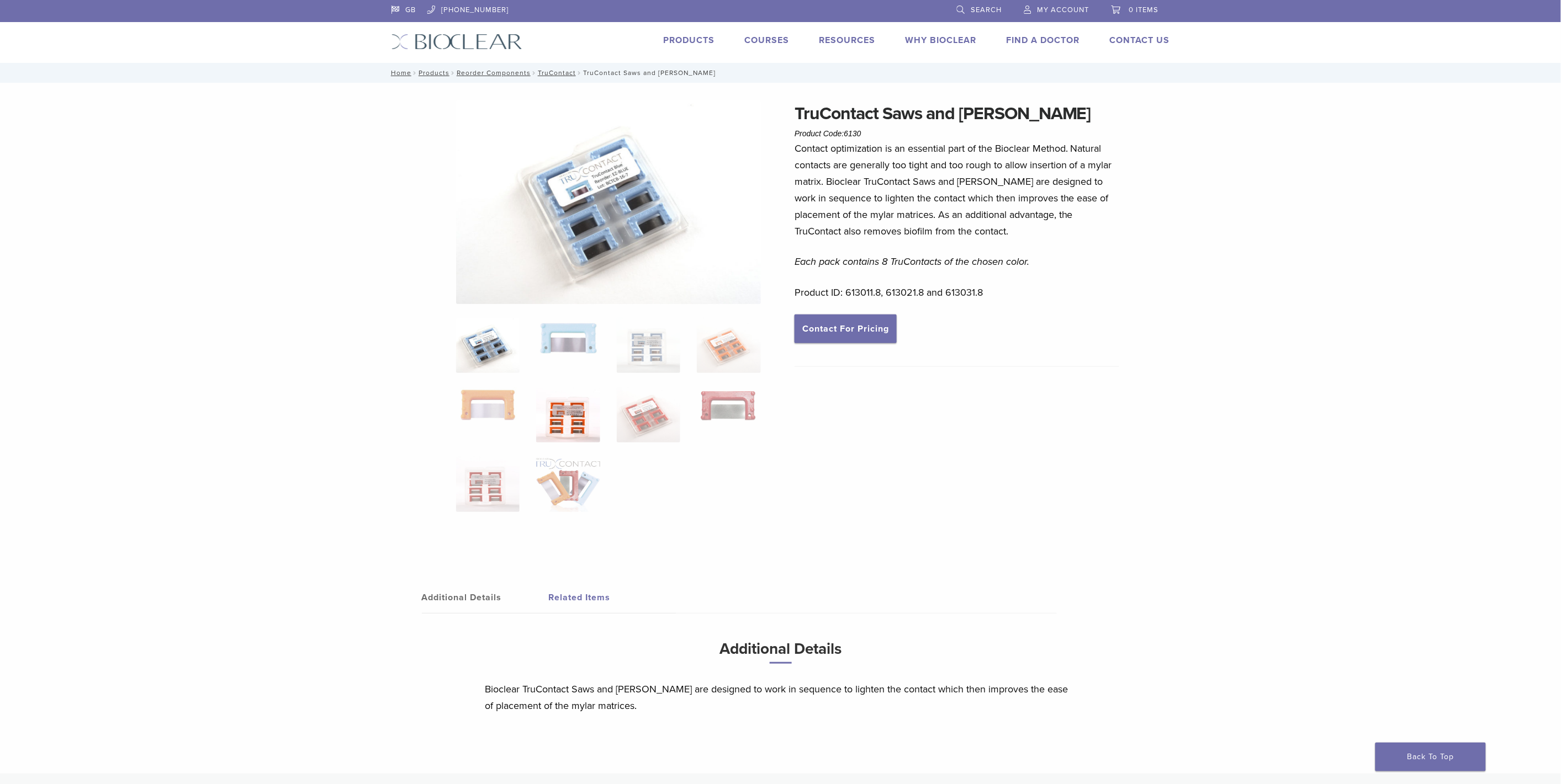
click at [571, 414] on img at bounding box center [567, 415] width 63 height 55
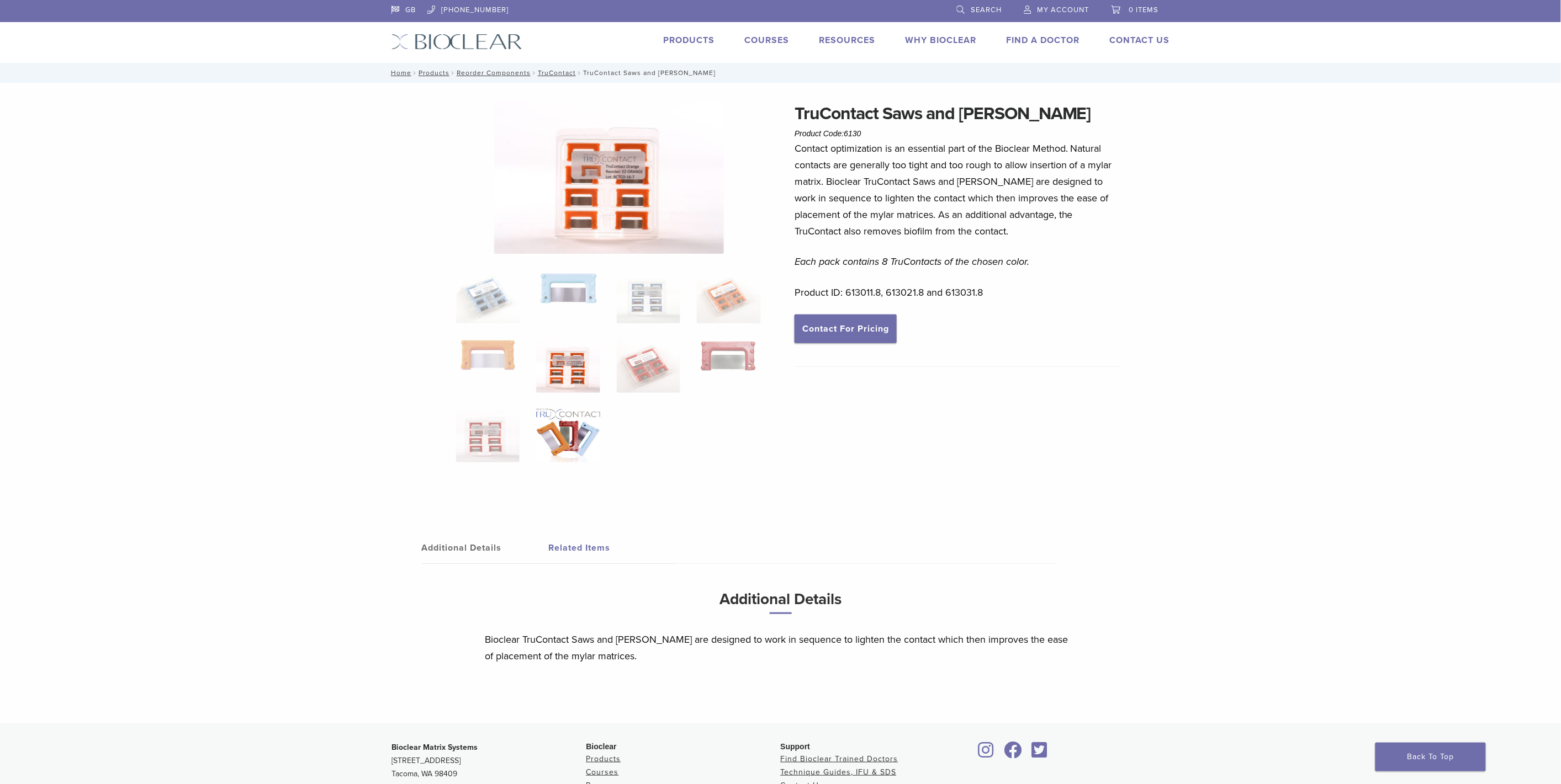
click at [560, 442] on img at bounding box center [567, 434] width 63 height 55
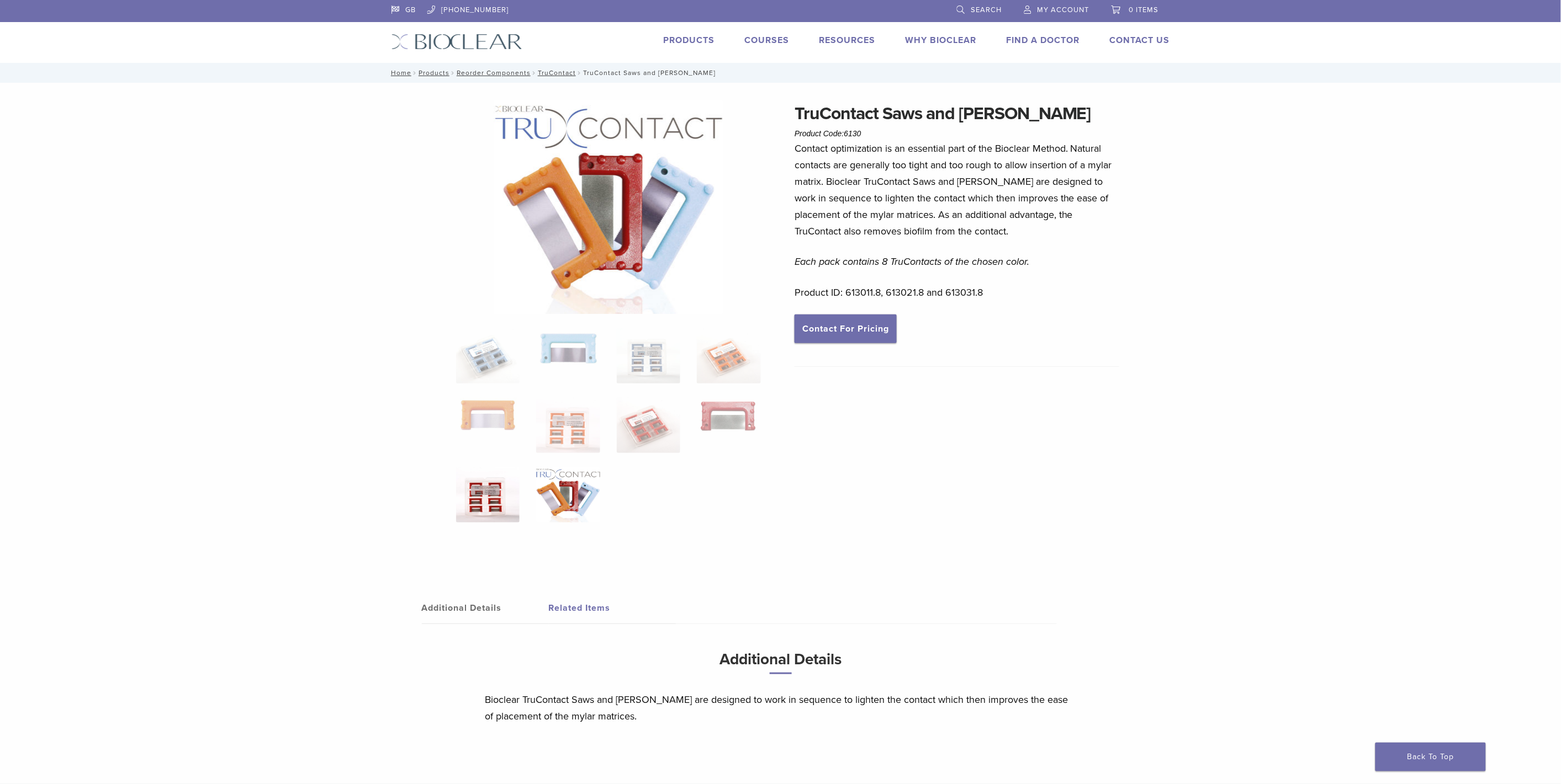
click at [489, 513] on img at bounding box center [488, 495] width 63 height 55
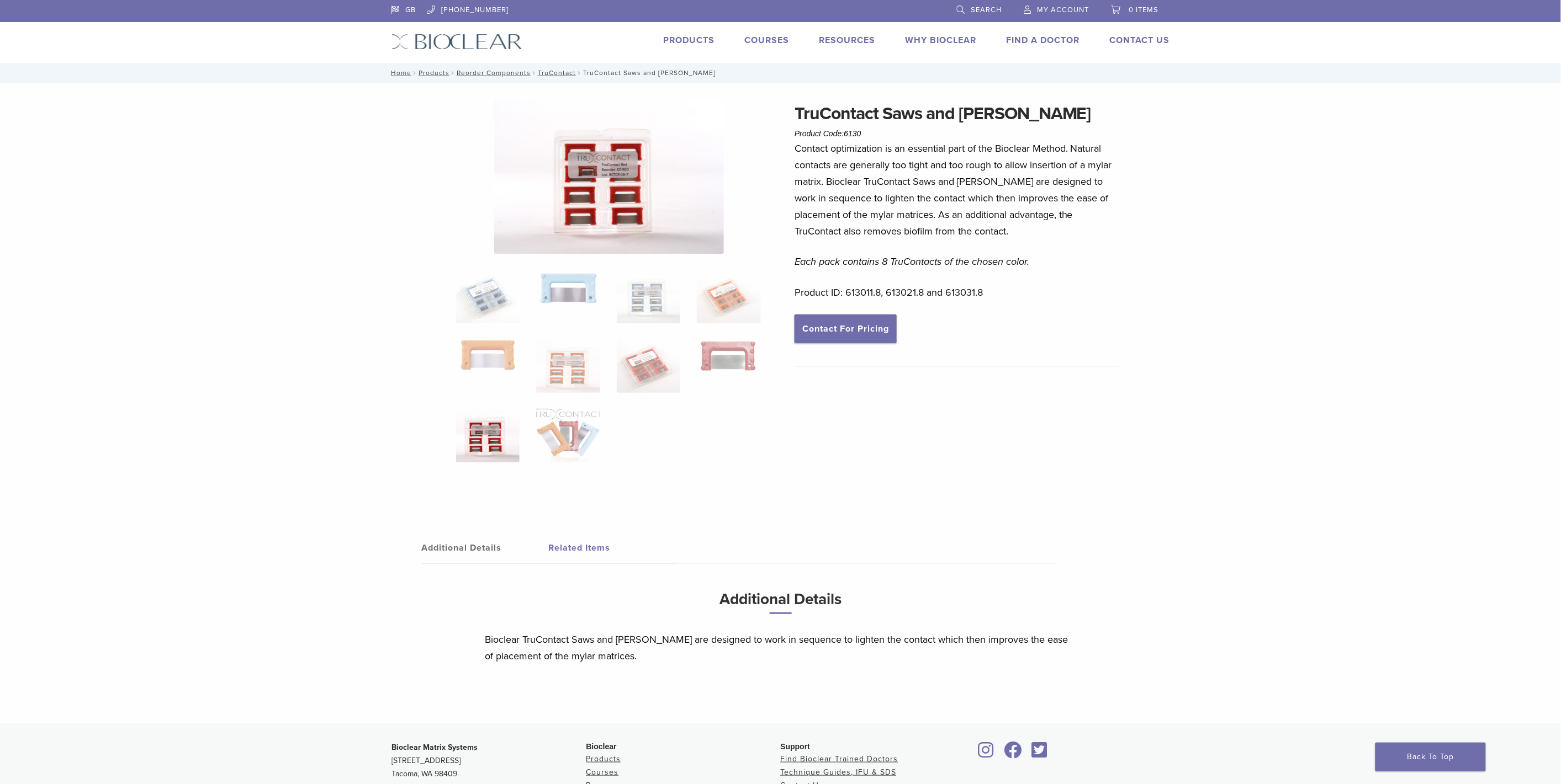
click at [589, 203] on img at bounding box center [609, 177] width 230 height 154
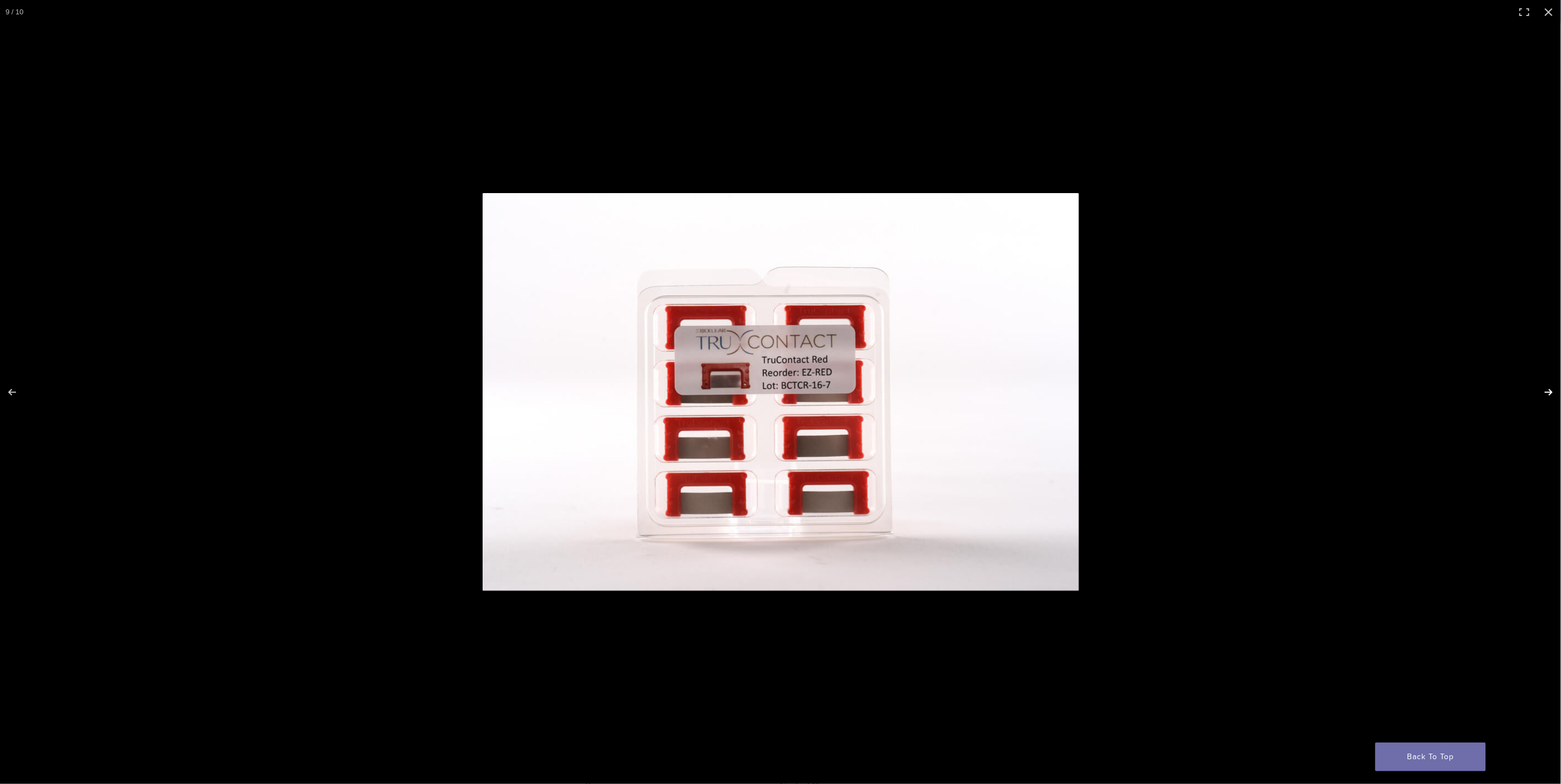
click at [1543, 390] on button "Next (arrow right)" at bounding box center [1541, 392] width 38 height 55
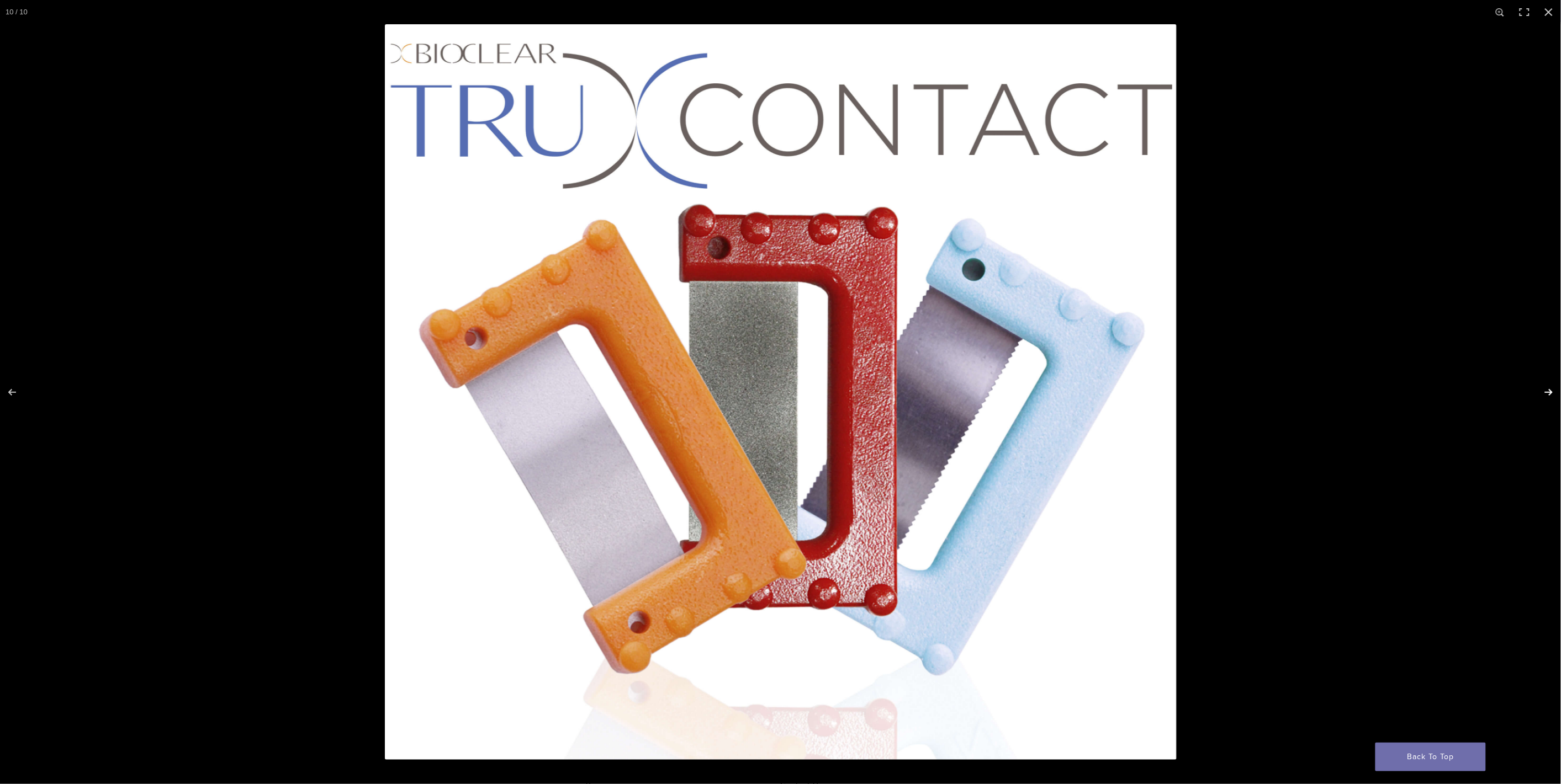
click at [1543, 390] on button "Next (arrow right)" at bounding box center [1541, 392] width 38 height 55
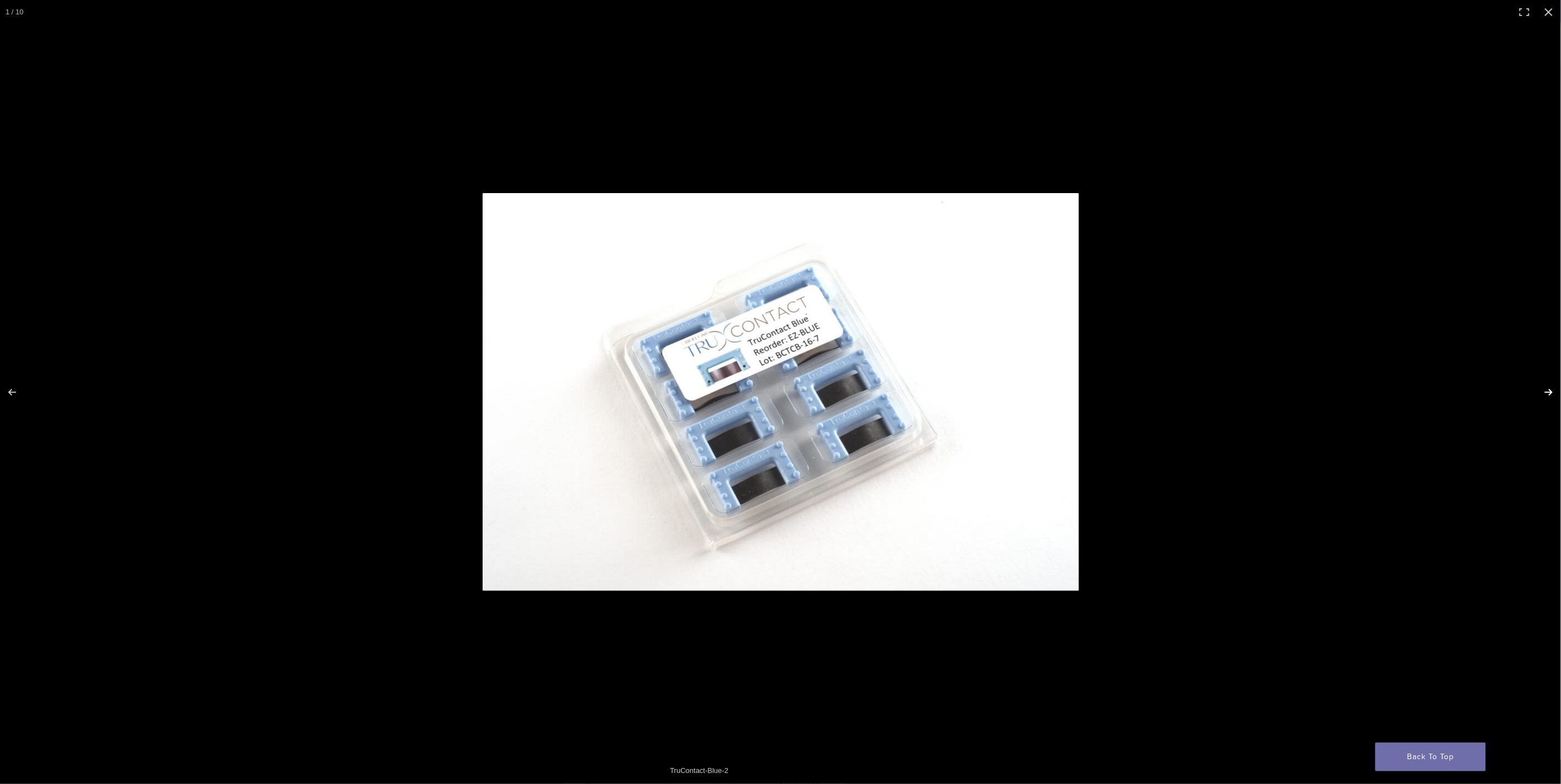
click at [1543, 390] on button "Next (arrow right)" at bounding box center [1541, 392] width 38 height 55
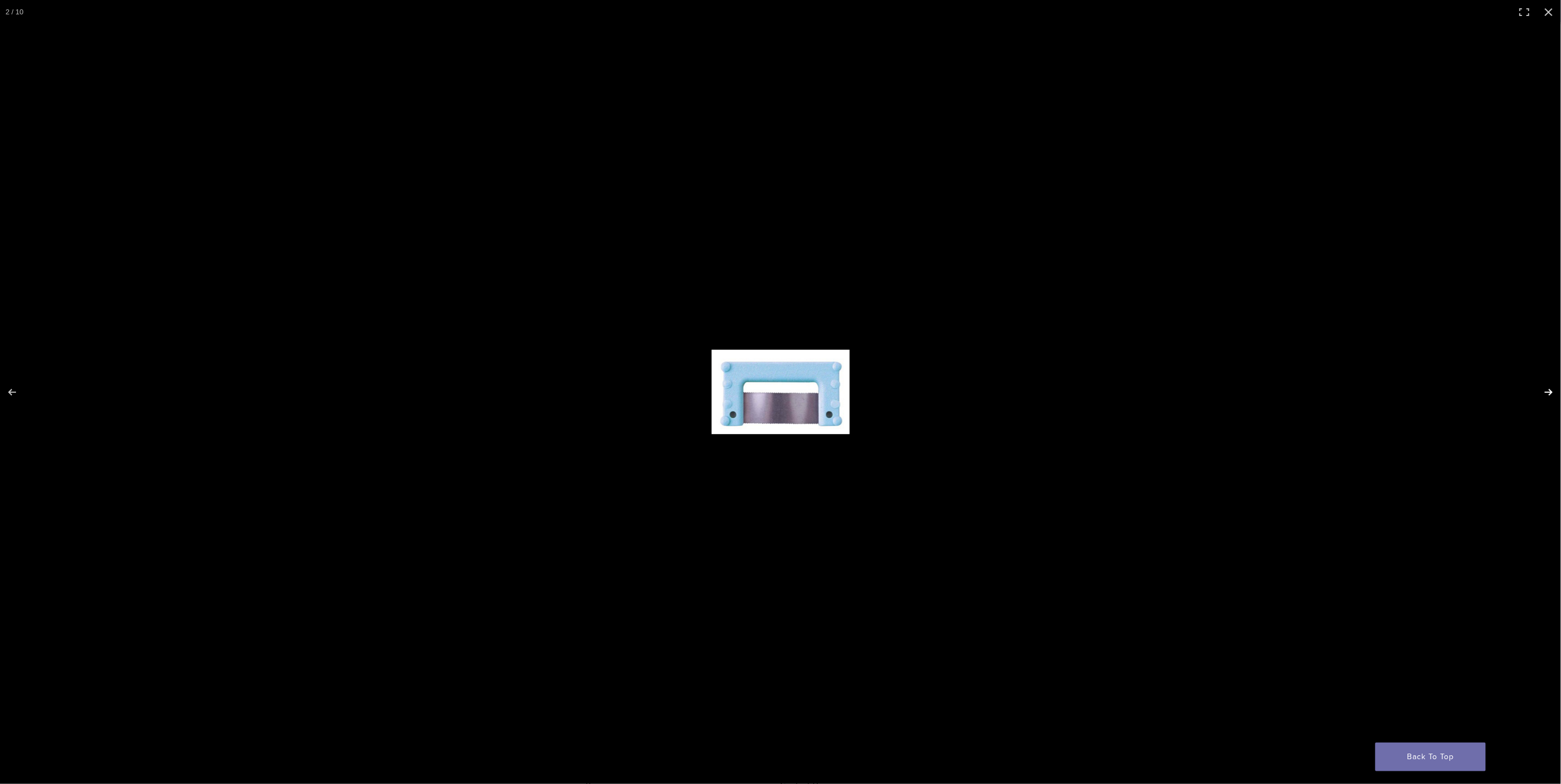
click at [1543, 390] on button "Next (arrow right)" at bounding box center [1541, 392] width 38 height 55
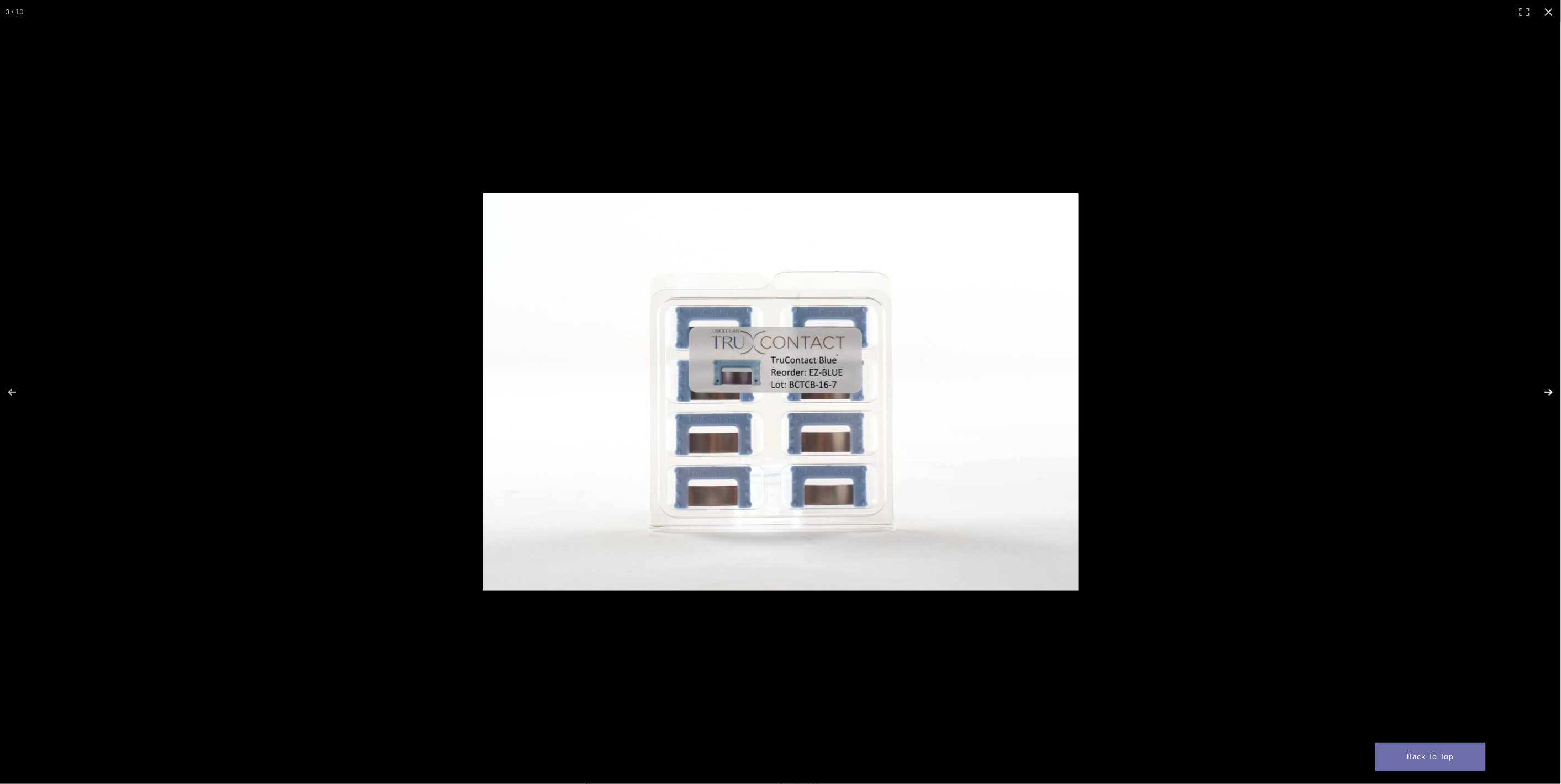
click at [1543, 390] on button "Next (arrow right)" at bounding box center [1541, 392] width 38 height 55
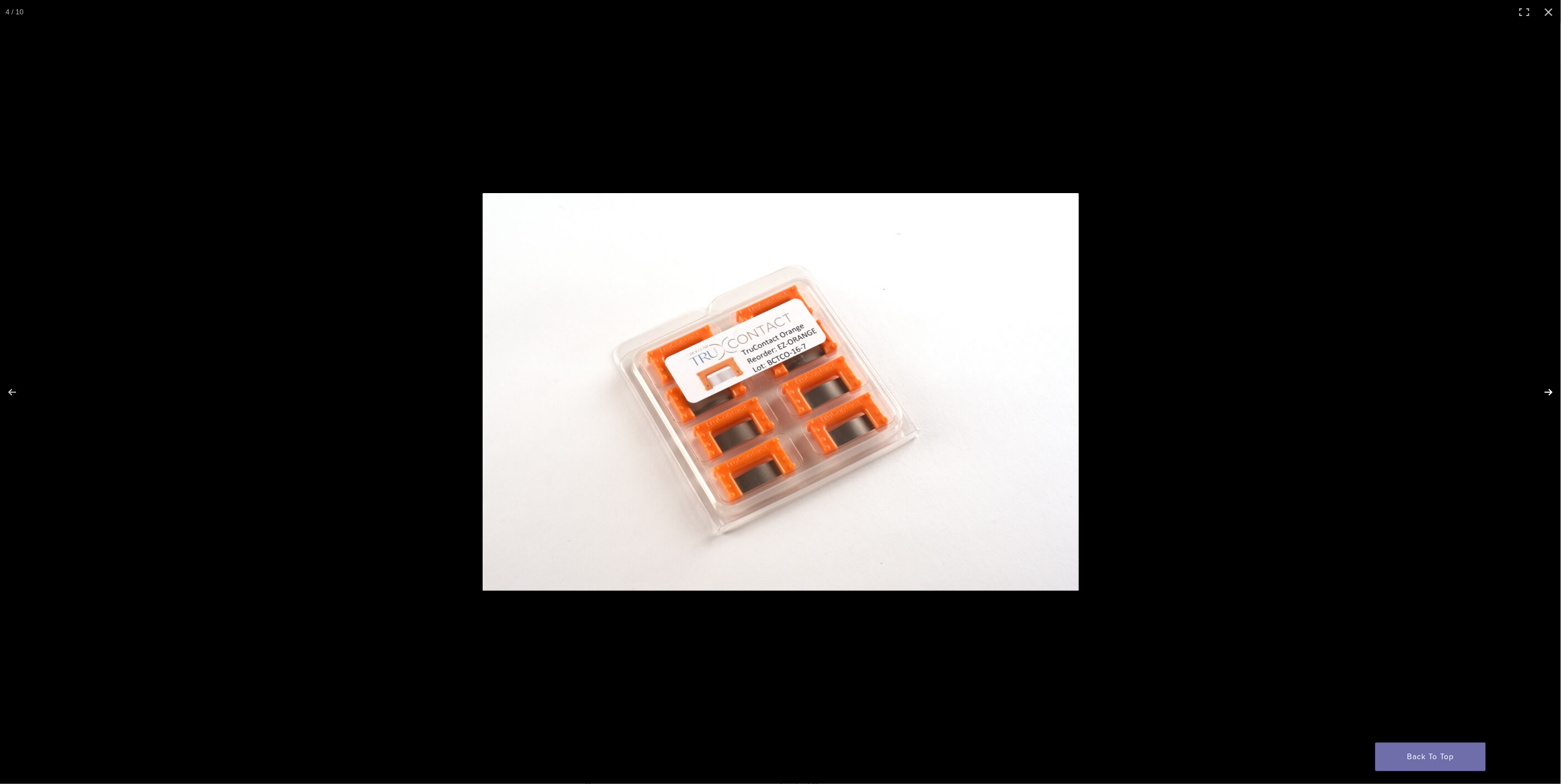
click at [1543, 390] on button "Next (arrow right)" at bounding box center [1541, 392] width 38 height 55
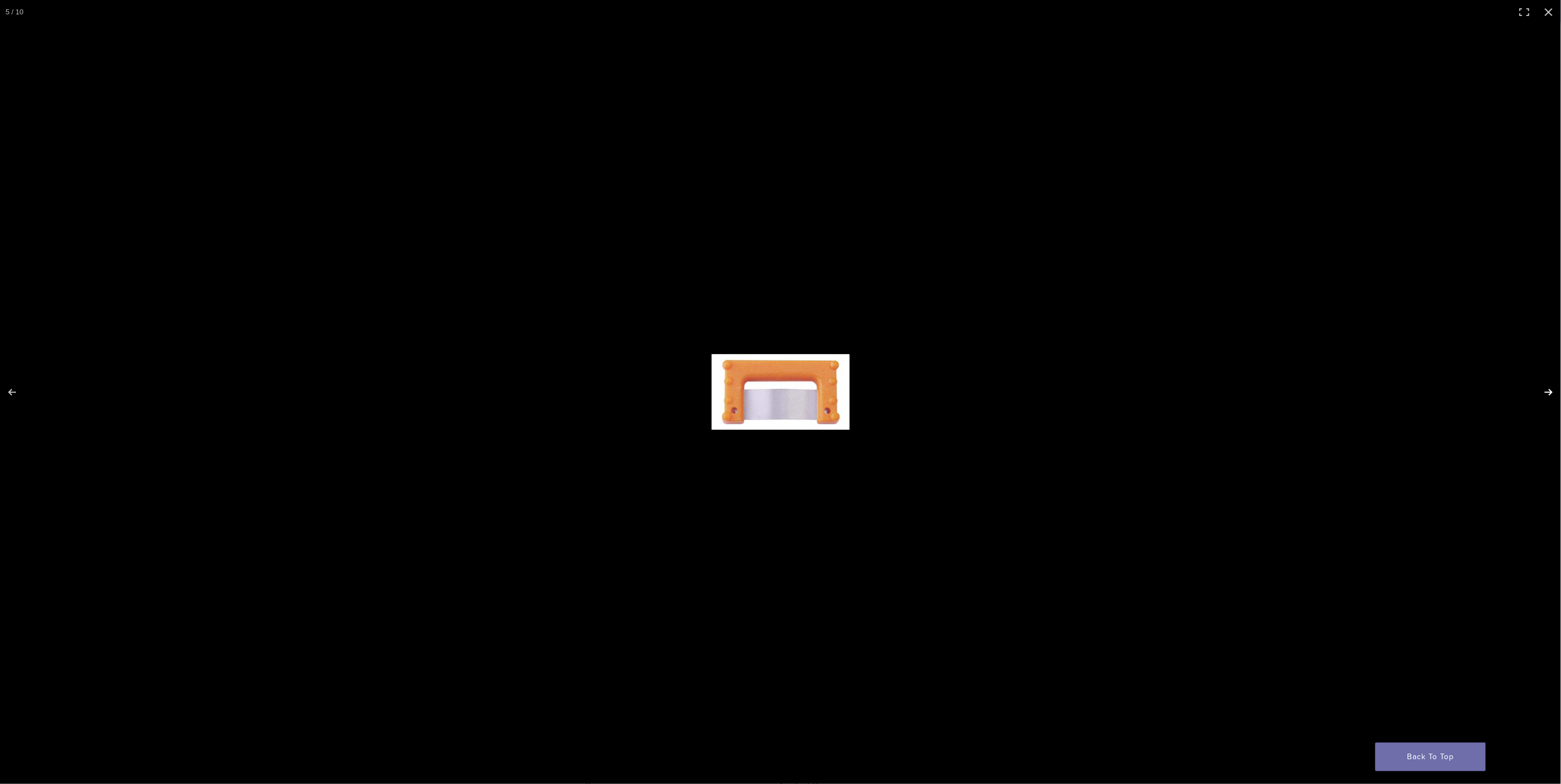
click at [1543, 390] on button "Next (arrow right)" at bounding box center [1541, 392] width 38 height 55
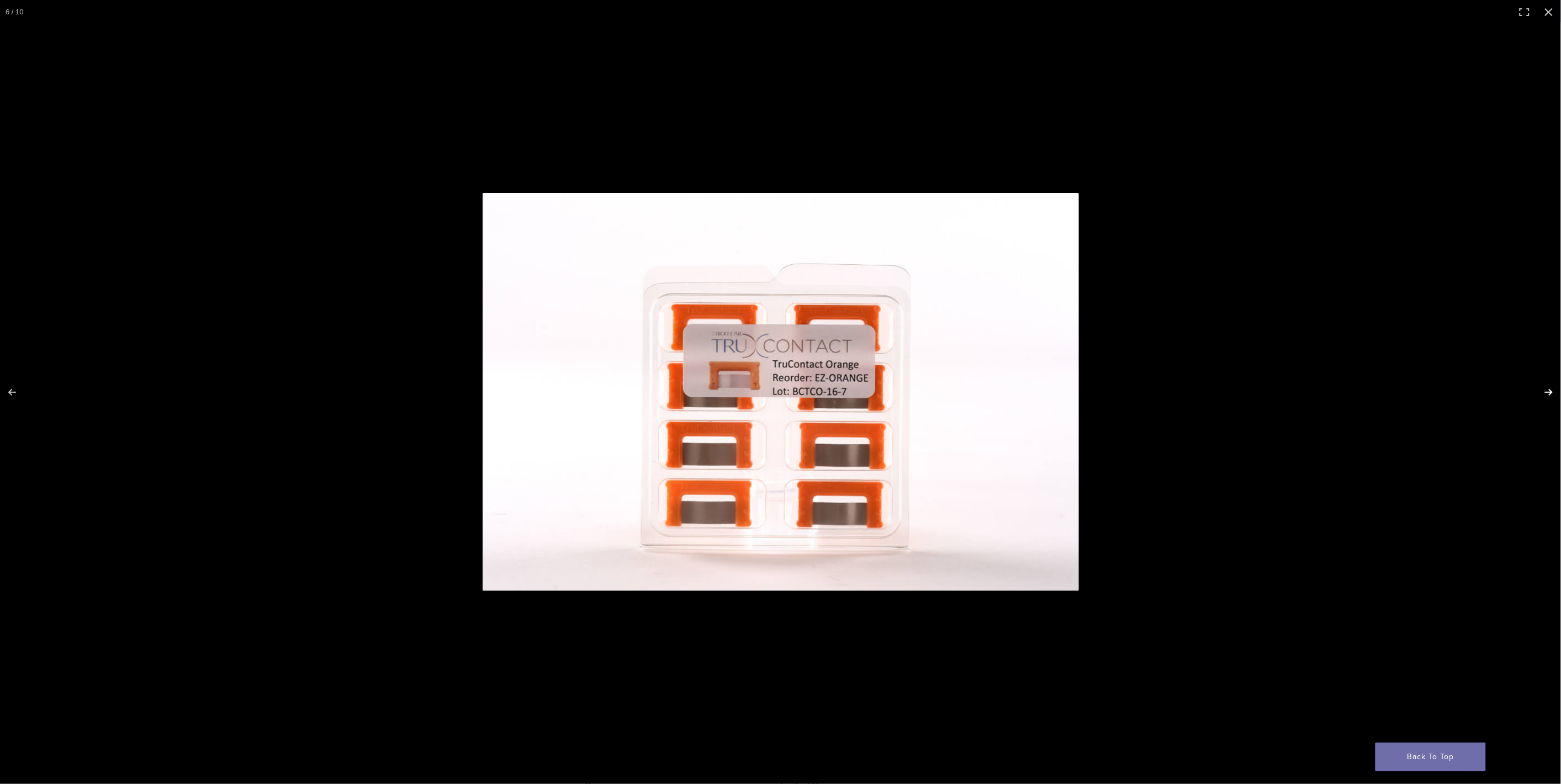
click at [1543, 390] on button "Next (arrow right)" at bounding box center [1541, 392] width 38 height 55
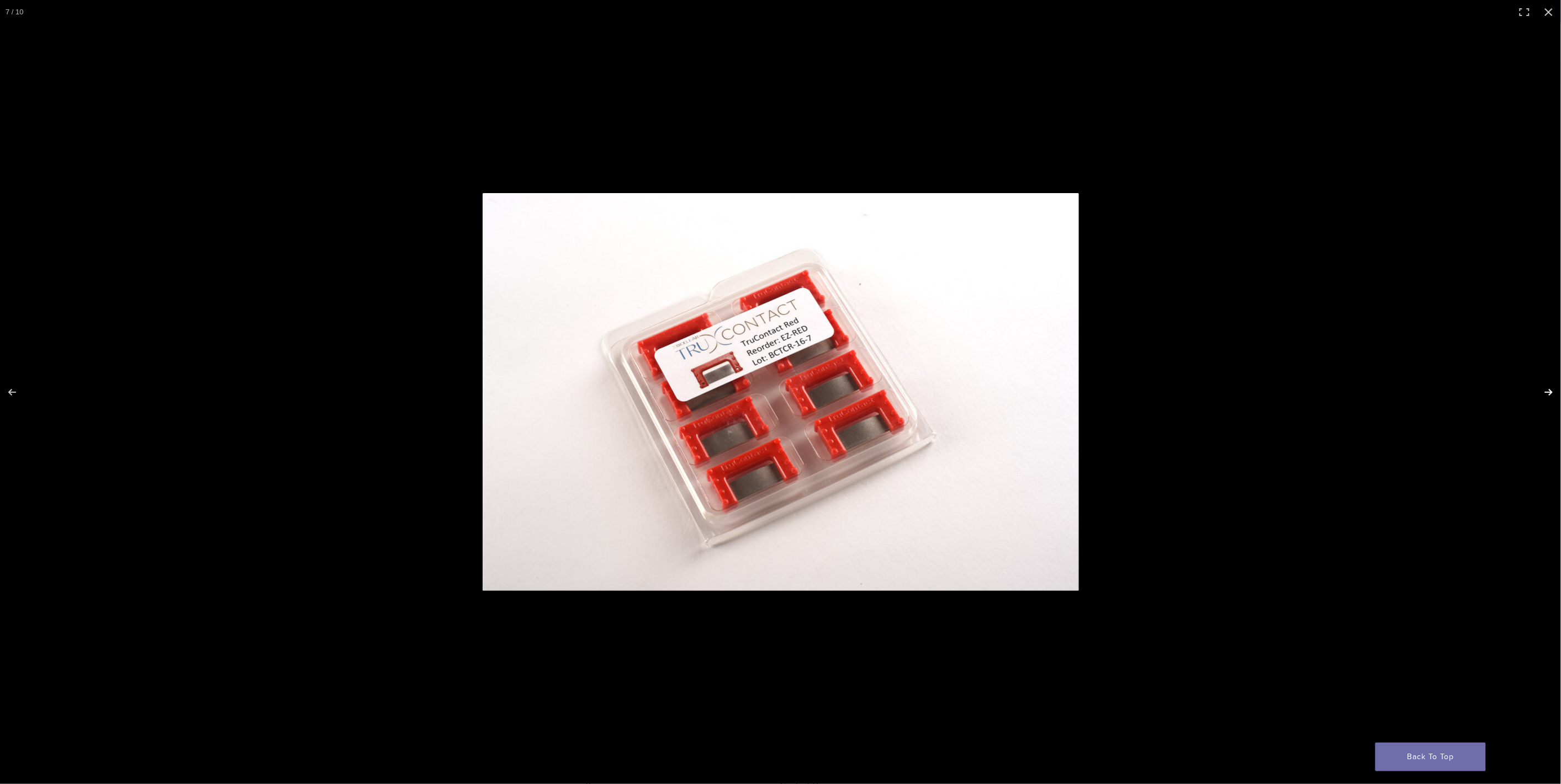
click at [1543, 390] on button "Next (arrow right)" at bounding box center [1541, 392] width 38 height 55
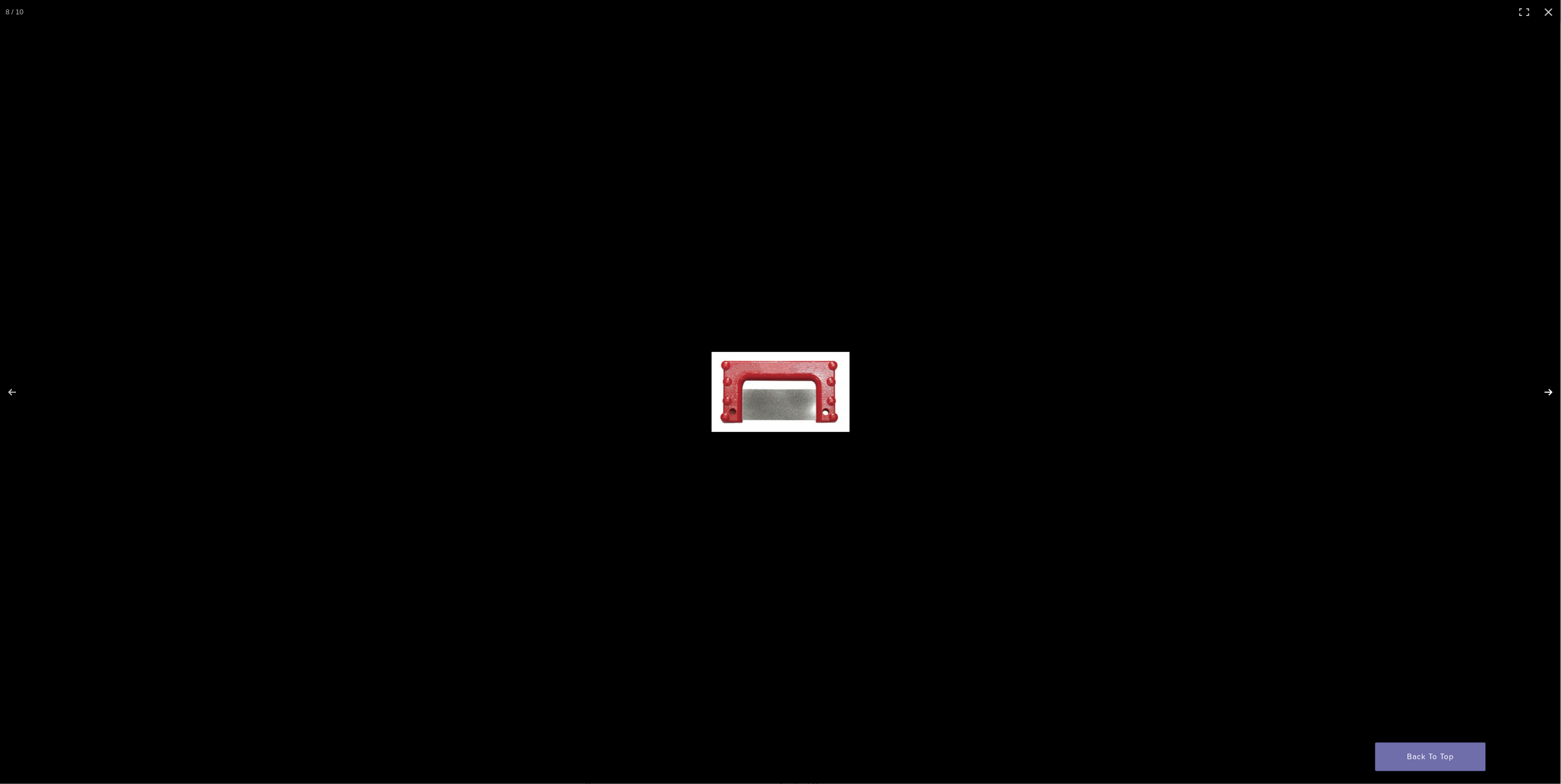
click at [1543, 390] on button "Next (arrow right)" at bounding box center [1541, 392] width 38 height 55
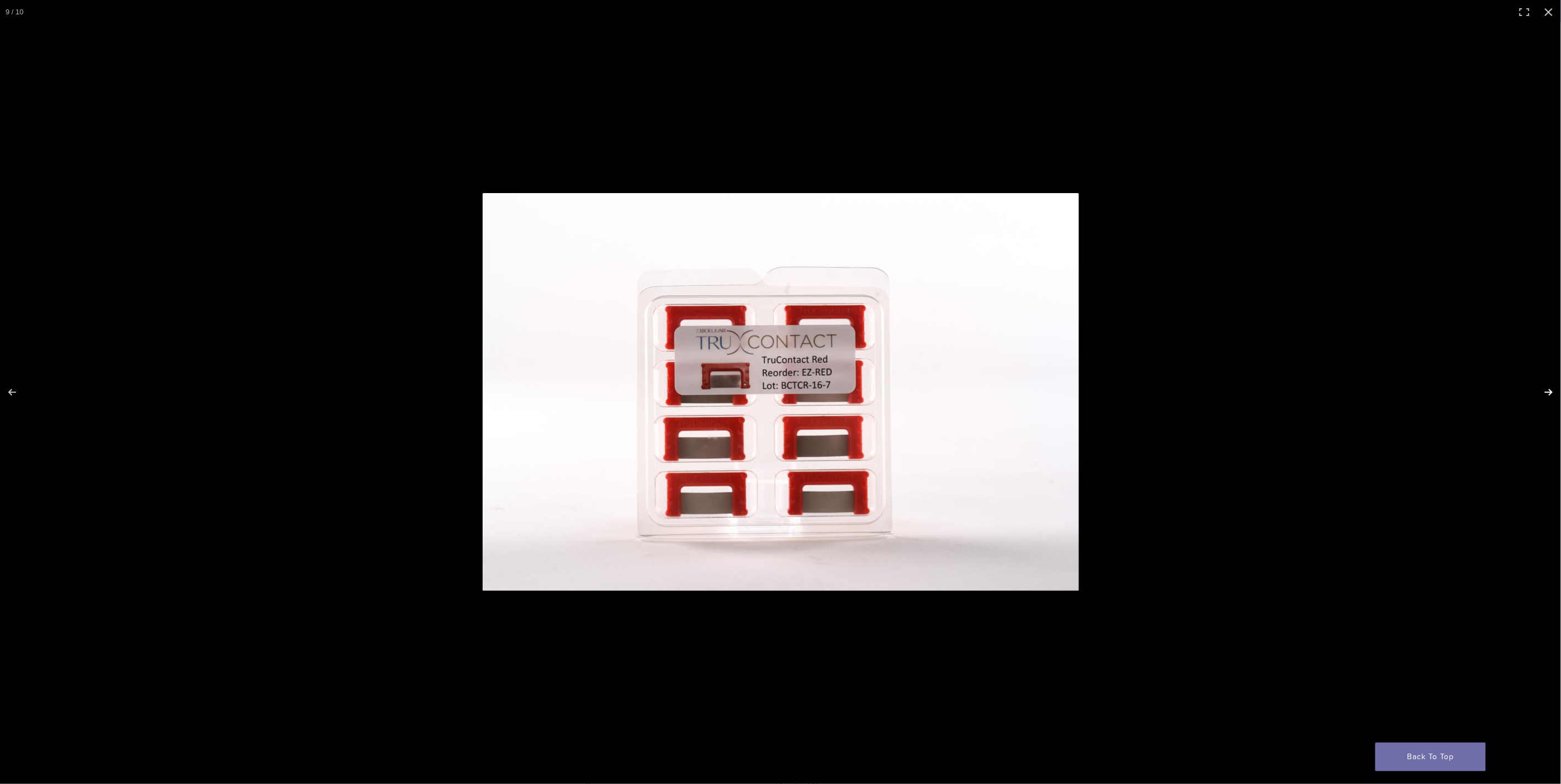
click at [1543, 390] on button "Next (arrow right)" at bounding box center [1541, 392] width 38 height 55
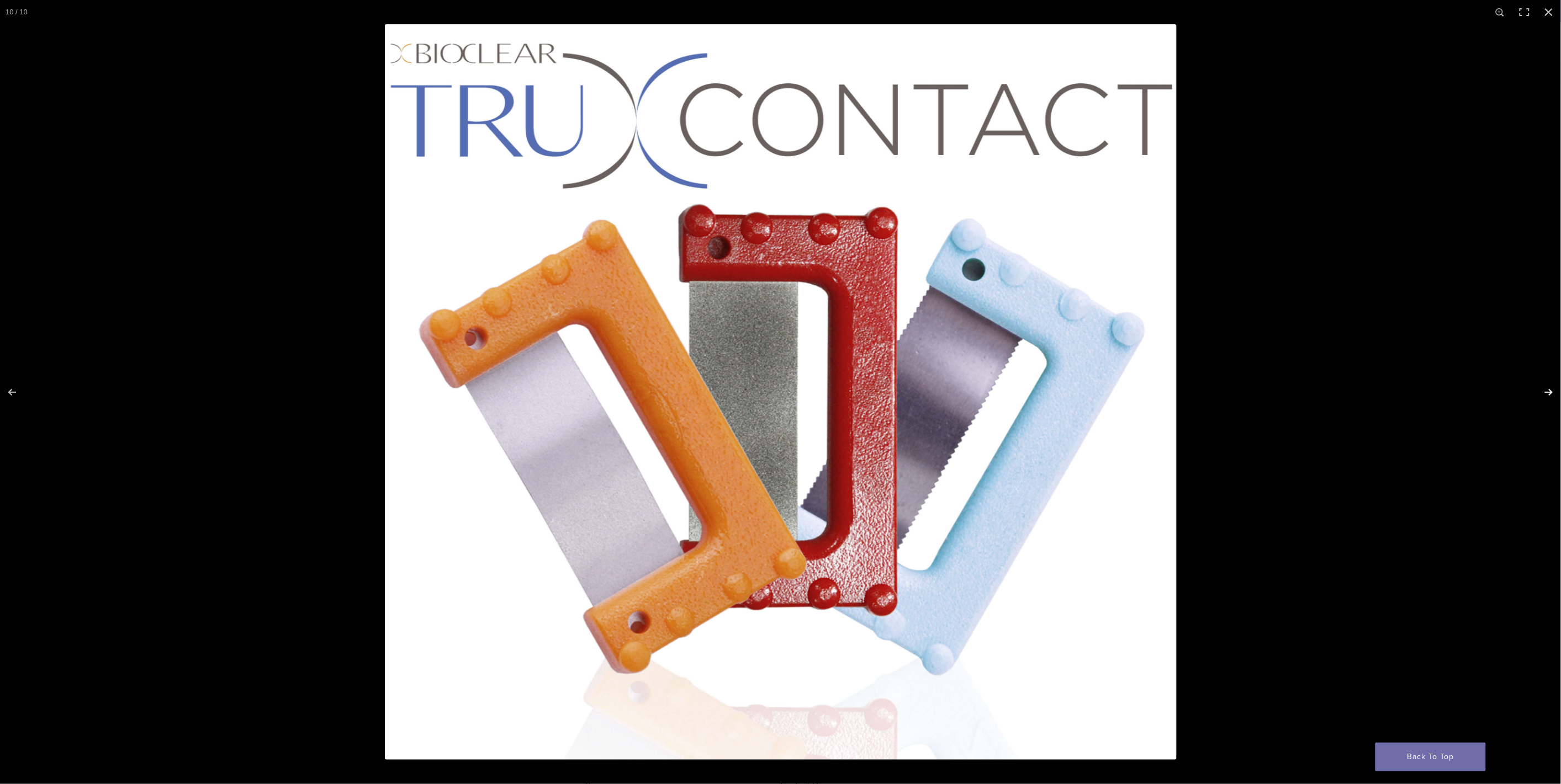
click at [1543, 390] on button "Next (arrow right)" at bounding box center [1541, 392] width 38 height 55
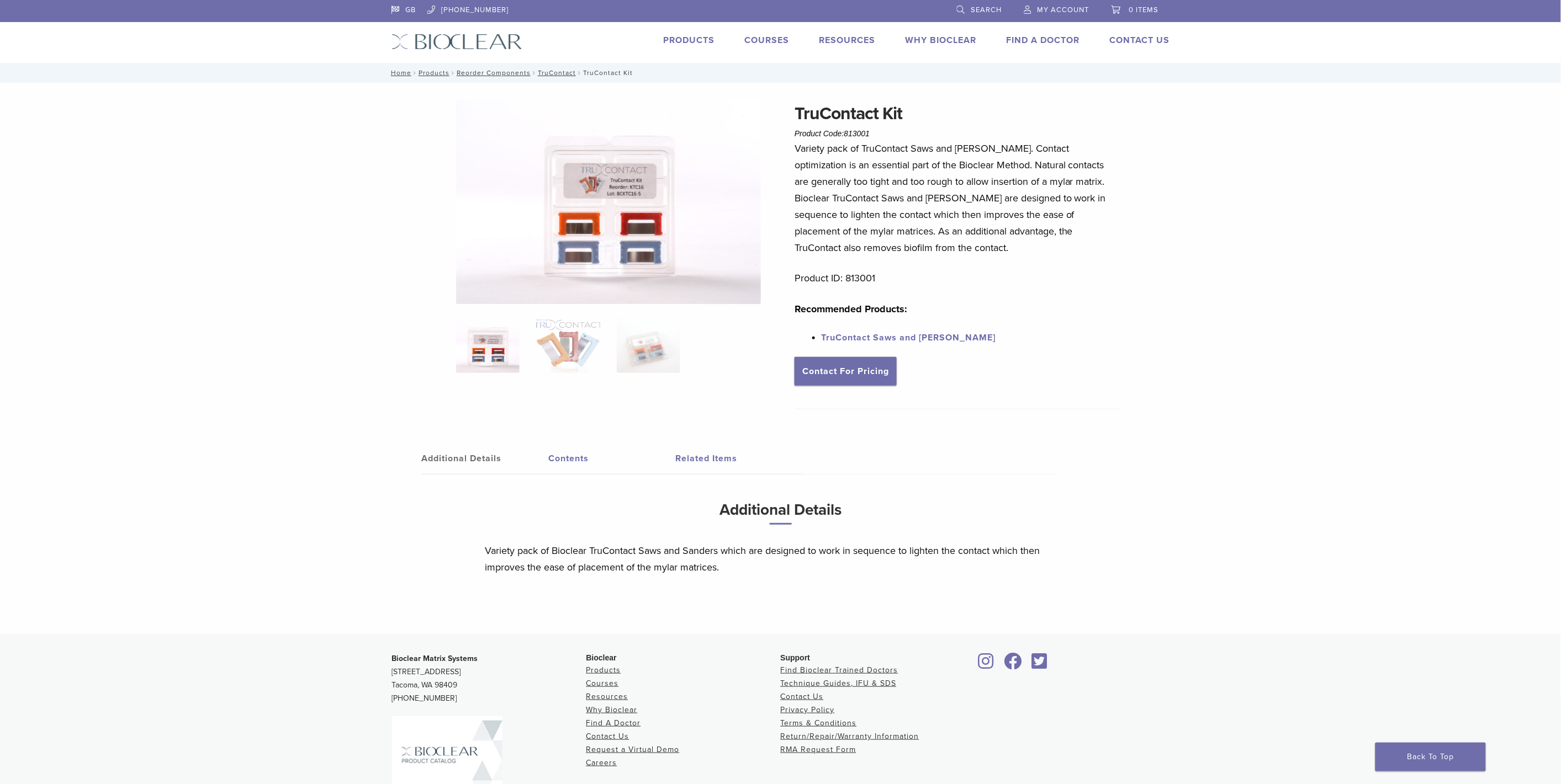
click at [686, 38] on link "Products" at bounding box center [689, 40] width 51 height 11
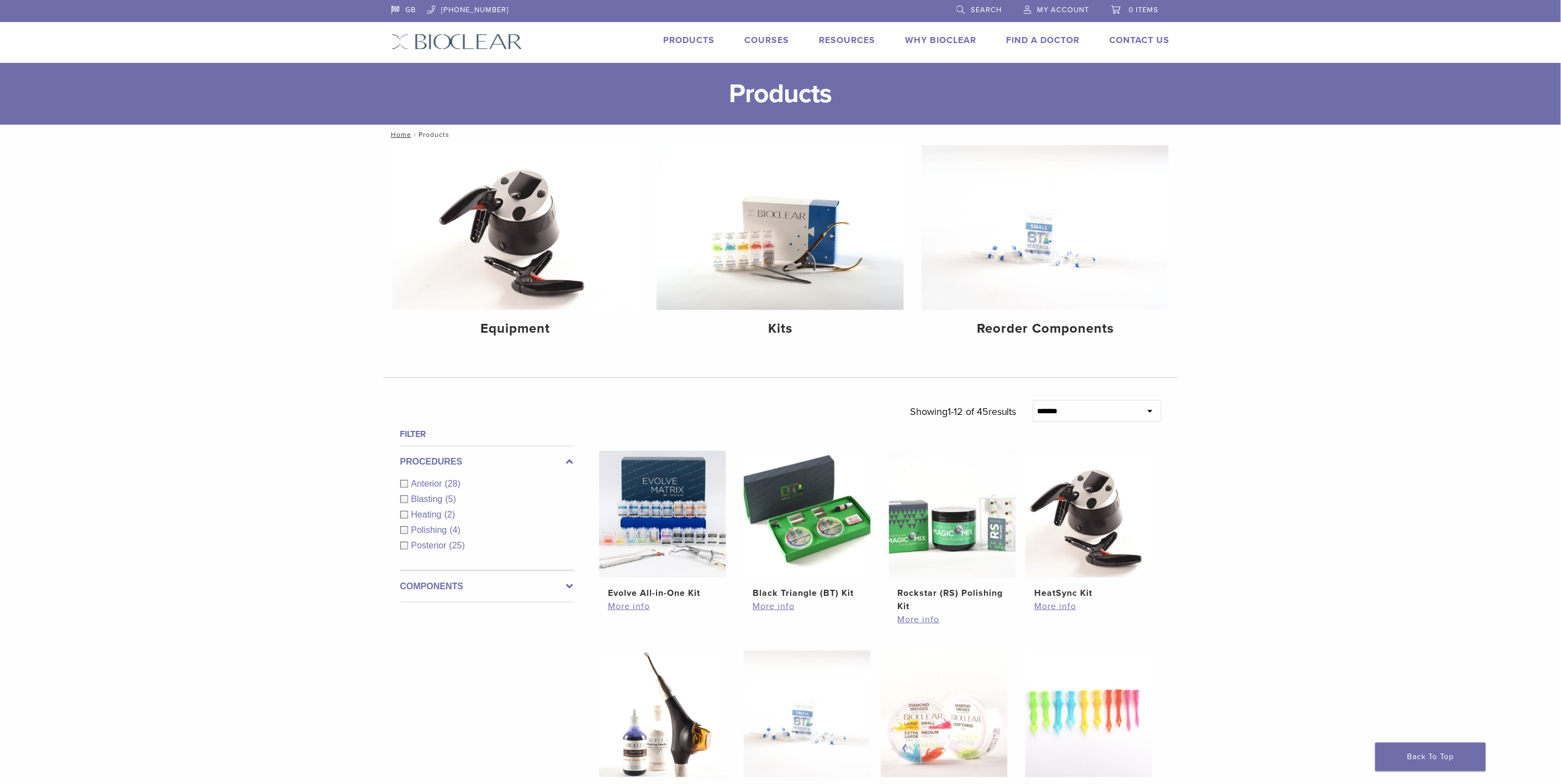
click at [403, 483] on div "Anterior (28)" at bounding box center [487, 484] width 173 height 13
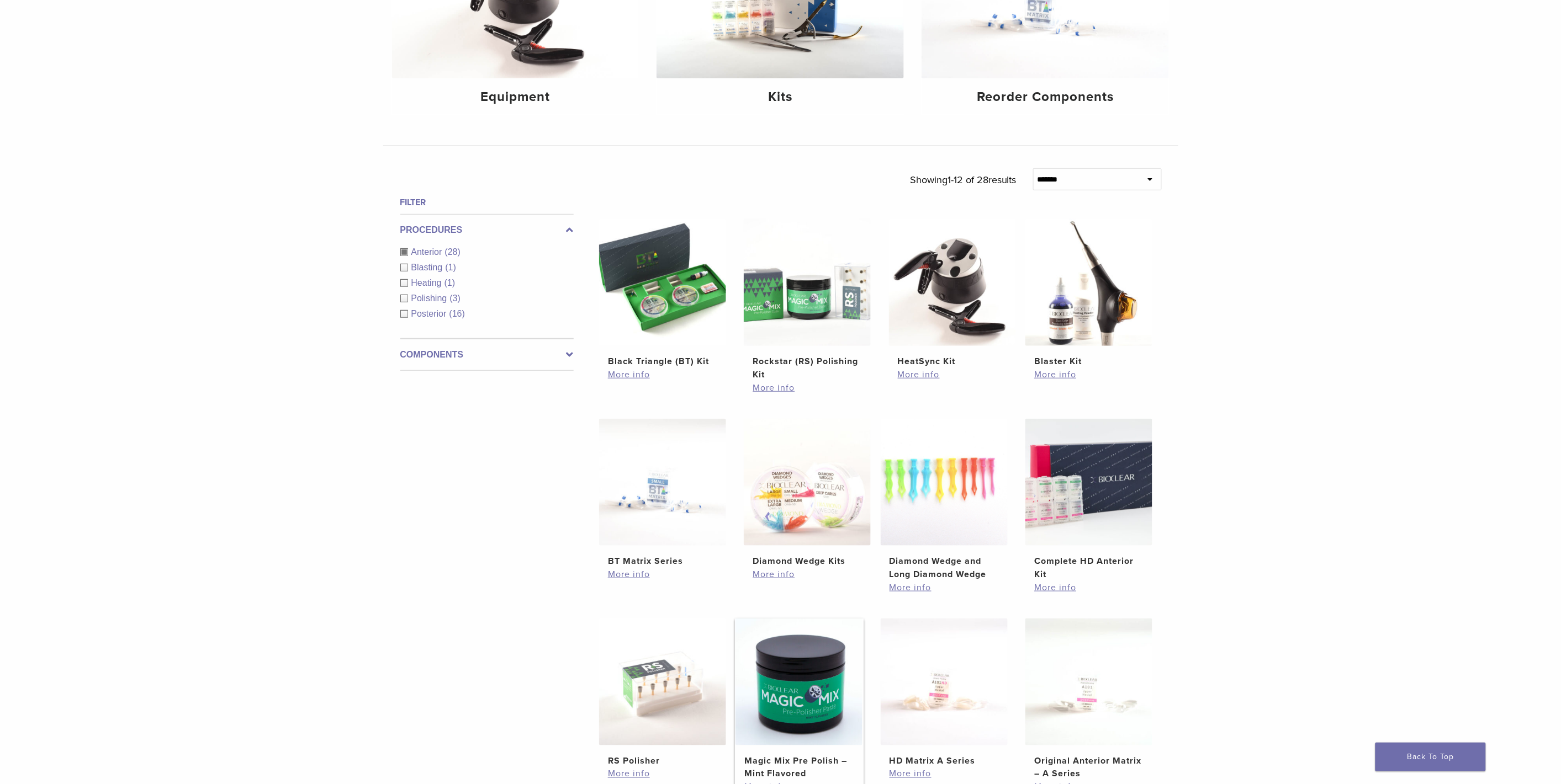
scroll to position [429, 0]
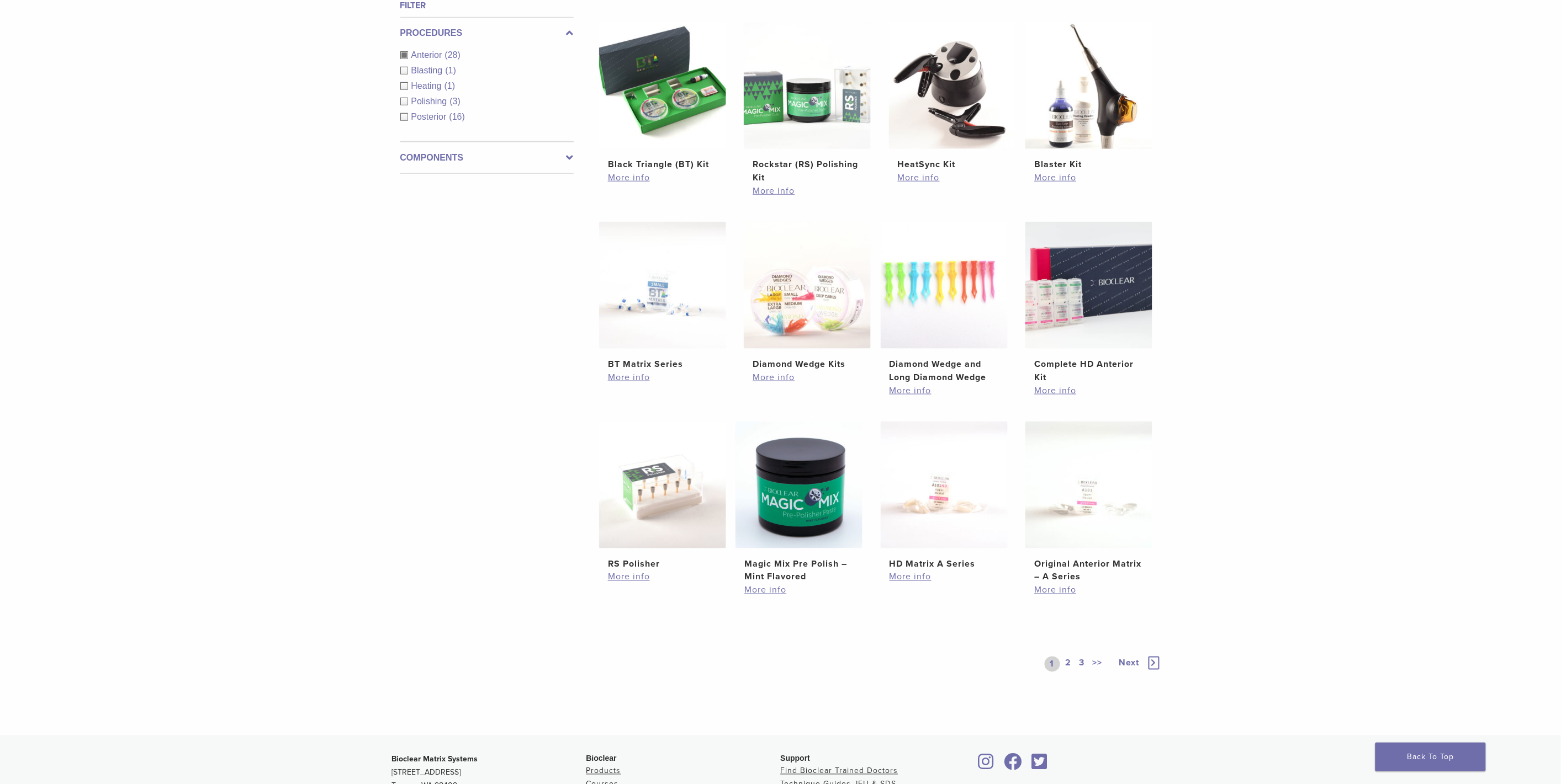
click at [1070, 662] on link "2" at bounding box center [1069, 664] width 10 height 15
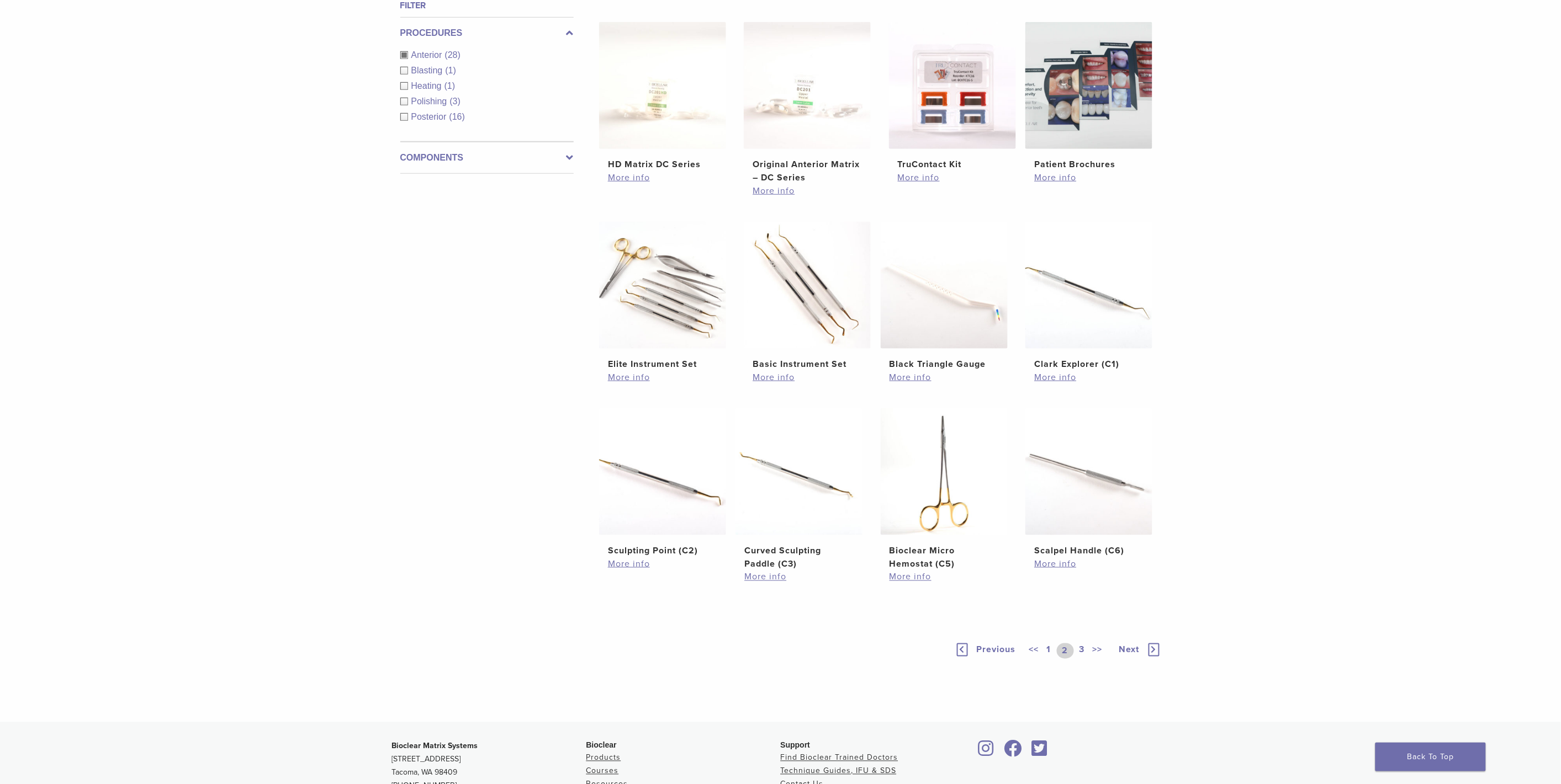
click at [1081, 649] on link "3" at bounding box center [1082, 651] width 10 height 15
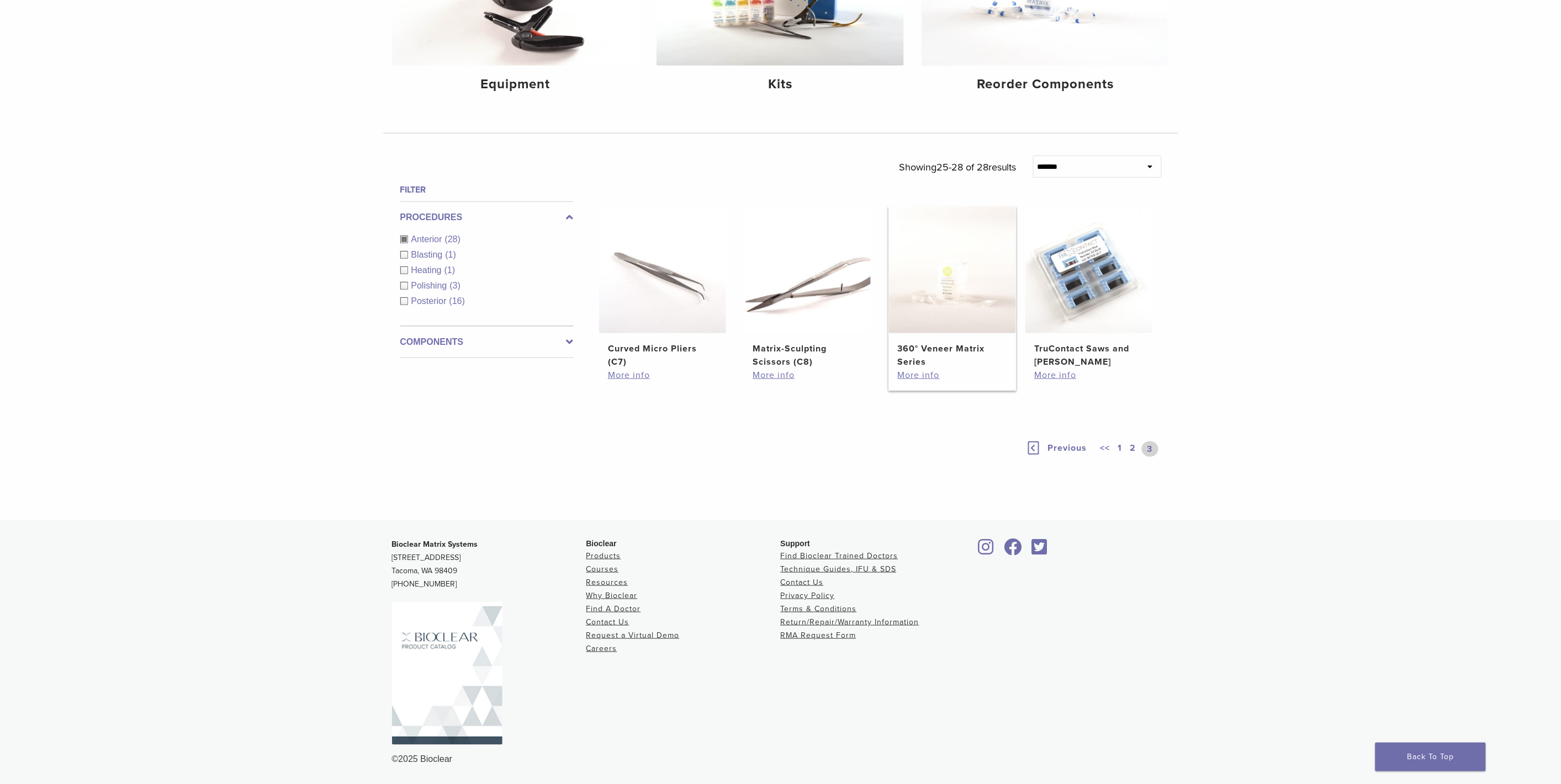
click at [944, 299] on img at bounding box center [952, 270] width 127 height 127
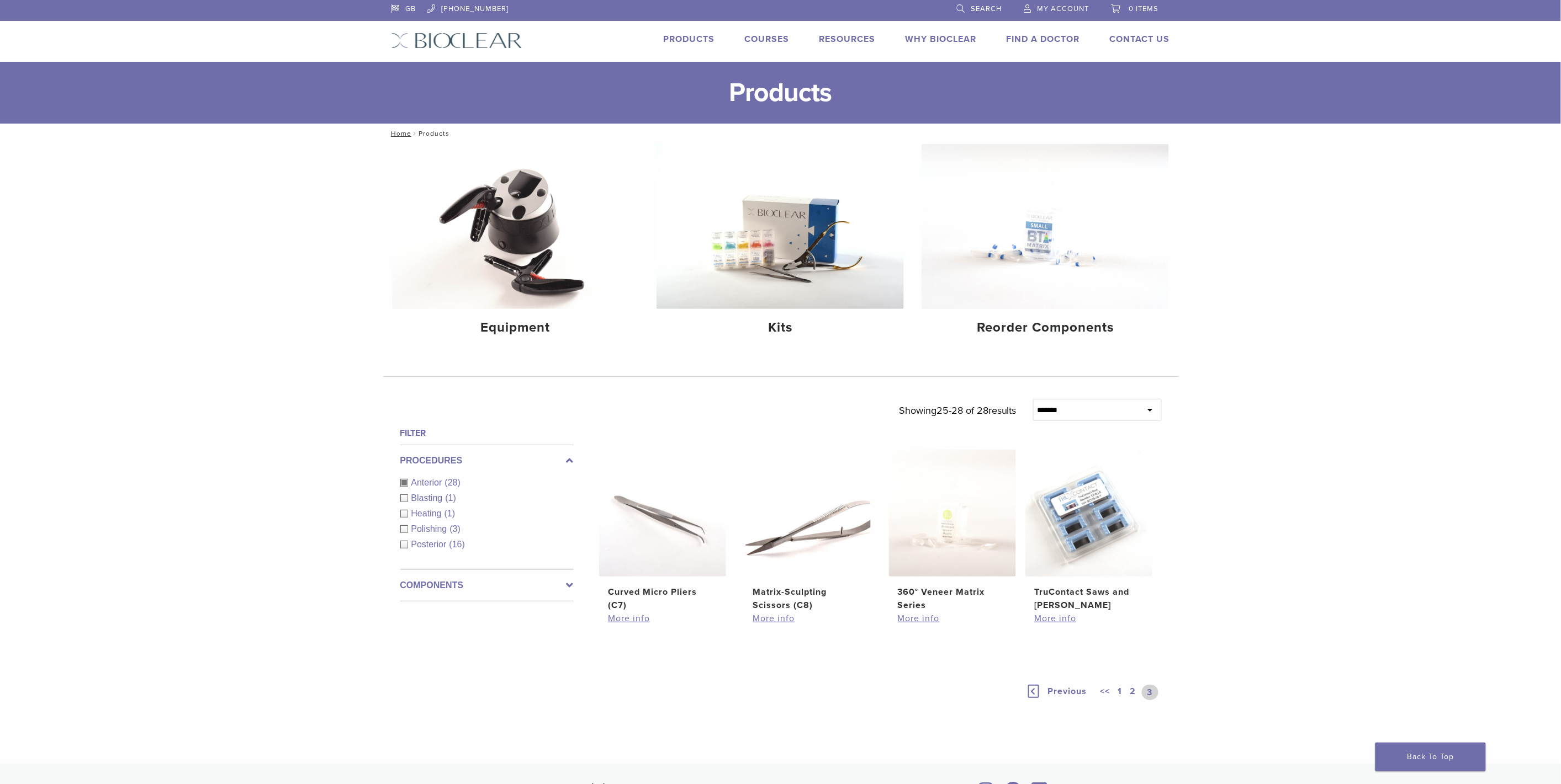
scroll to position [0, 0]
click at [769, 35] on link "Courses" at bounding box center [767, 40] width 44 height 11
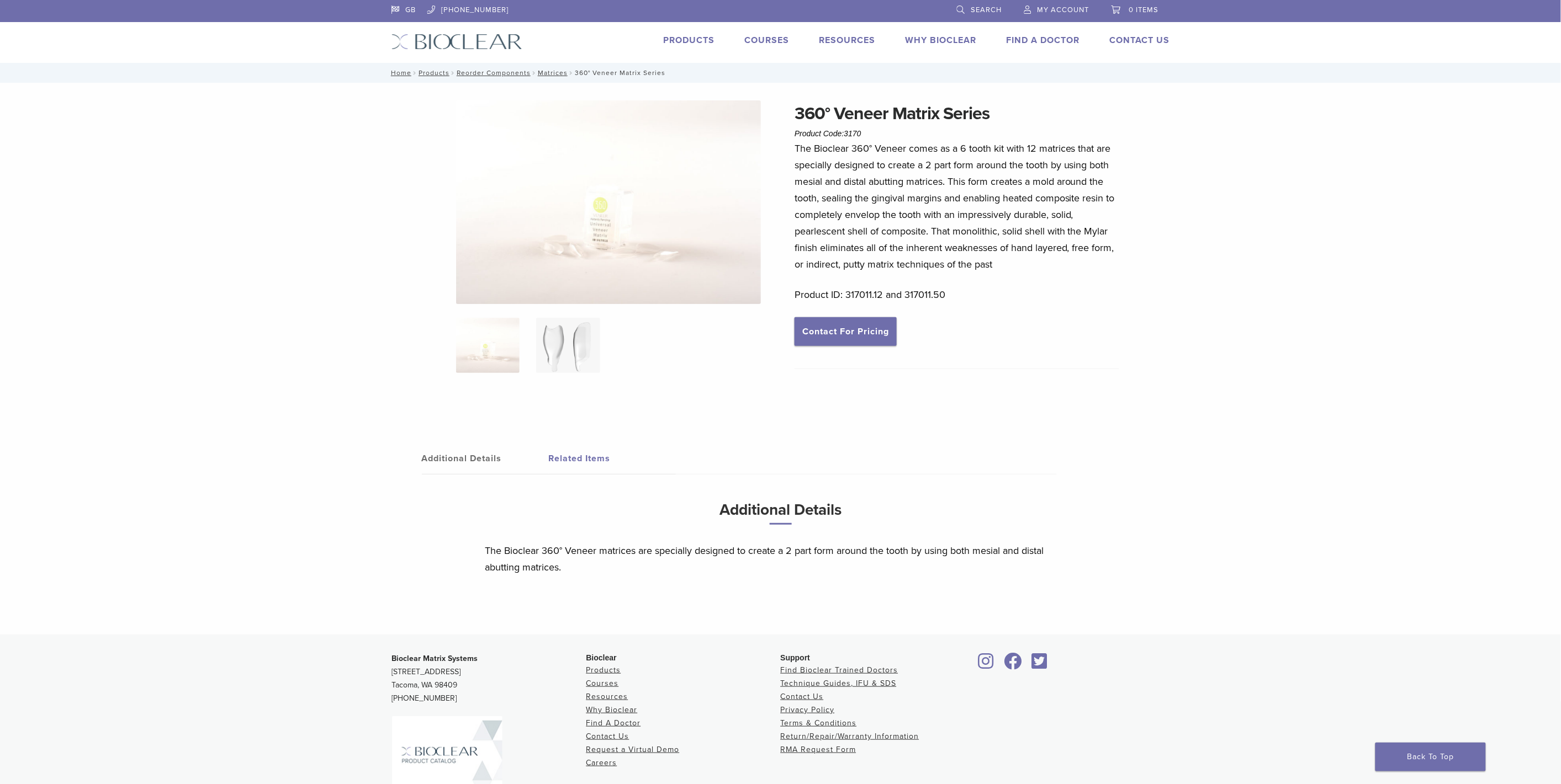
click at [555, 339] on img at bounding box center [567, 345] width 63 height 55
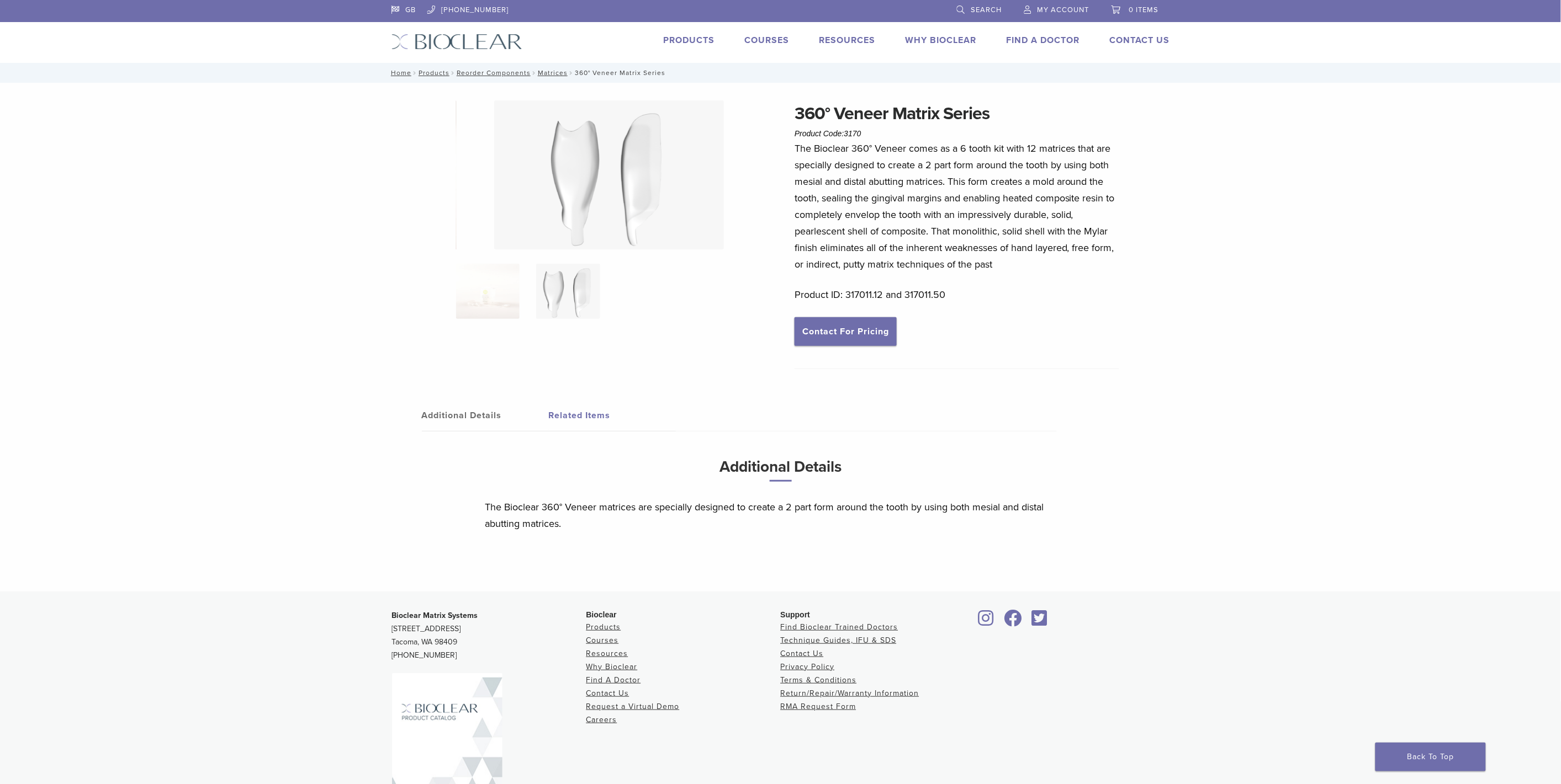
click at [587, 281] on img at bounding box center [567, 291] width 63 height 55
click at [492, 299] on img at bounding box center [488, 291] width 63 height 55
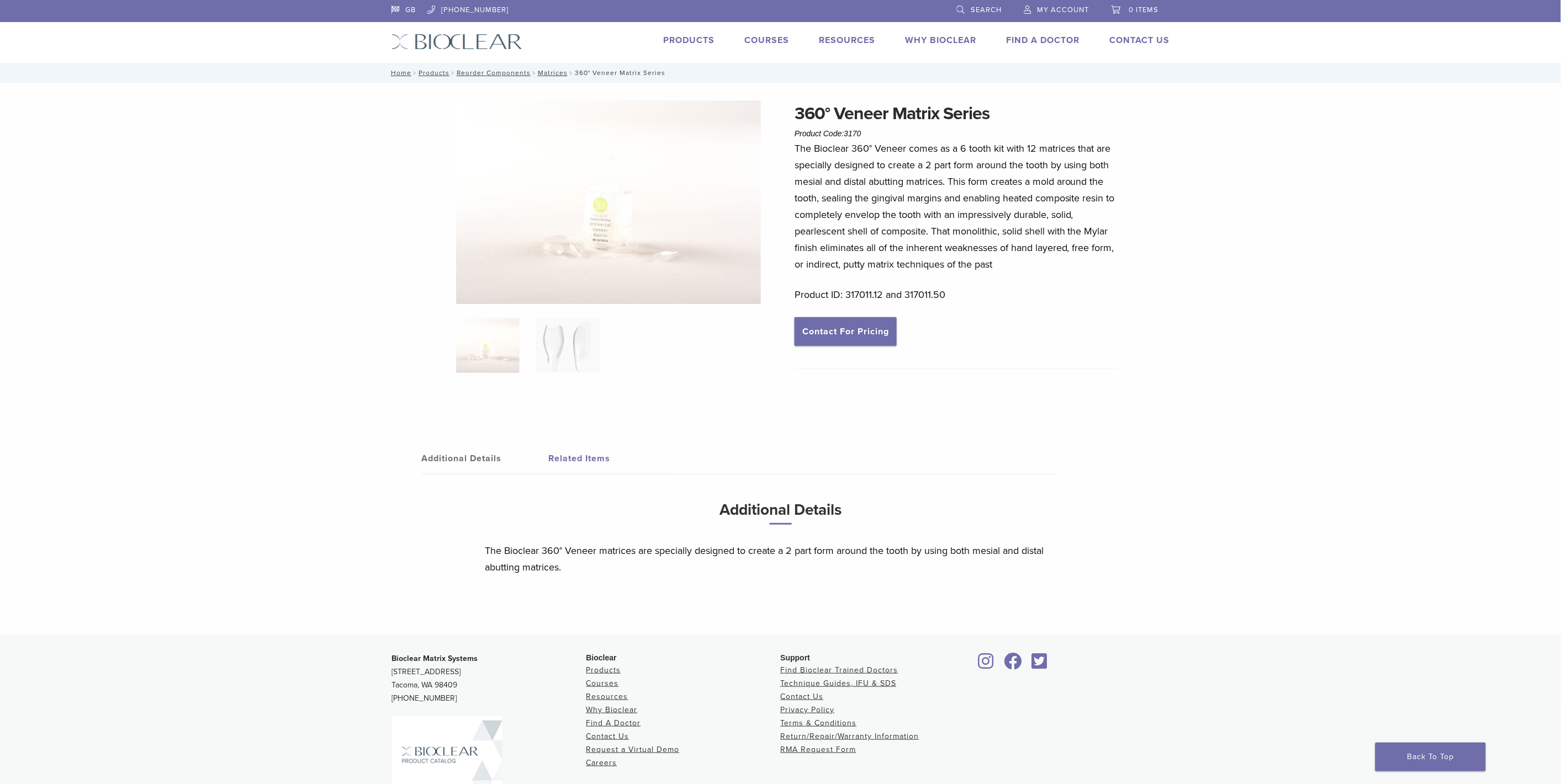
click at [583, 236] on img at bounding box center [608, 202] width 305 height 203
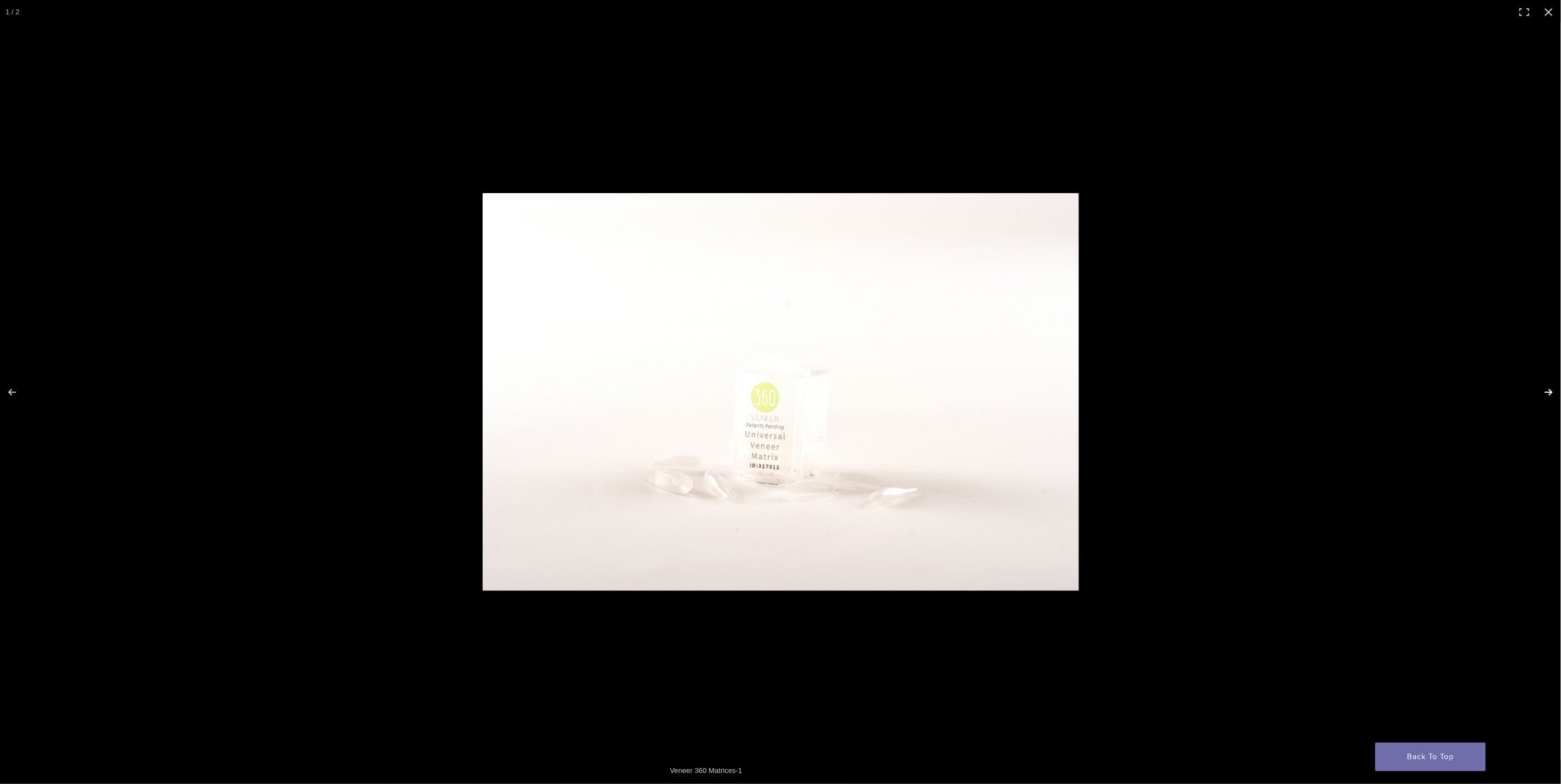
click at [1549, 395] on button "Next (arrow right)" at bounding box center [1541, 392] width 38 height 55
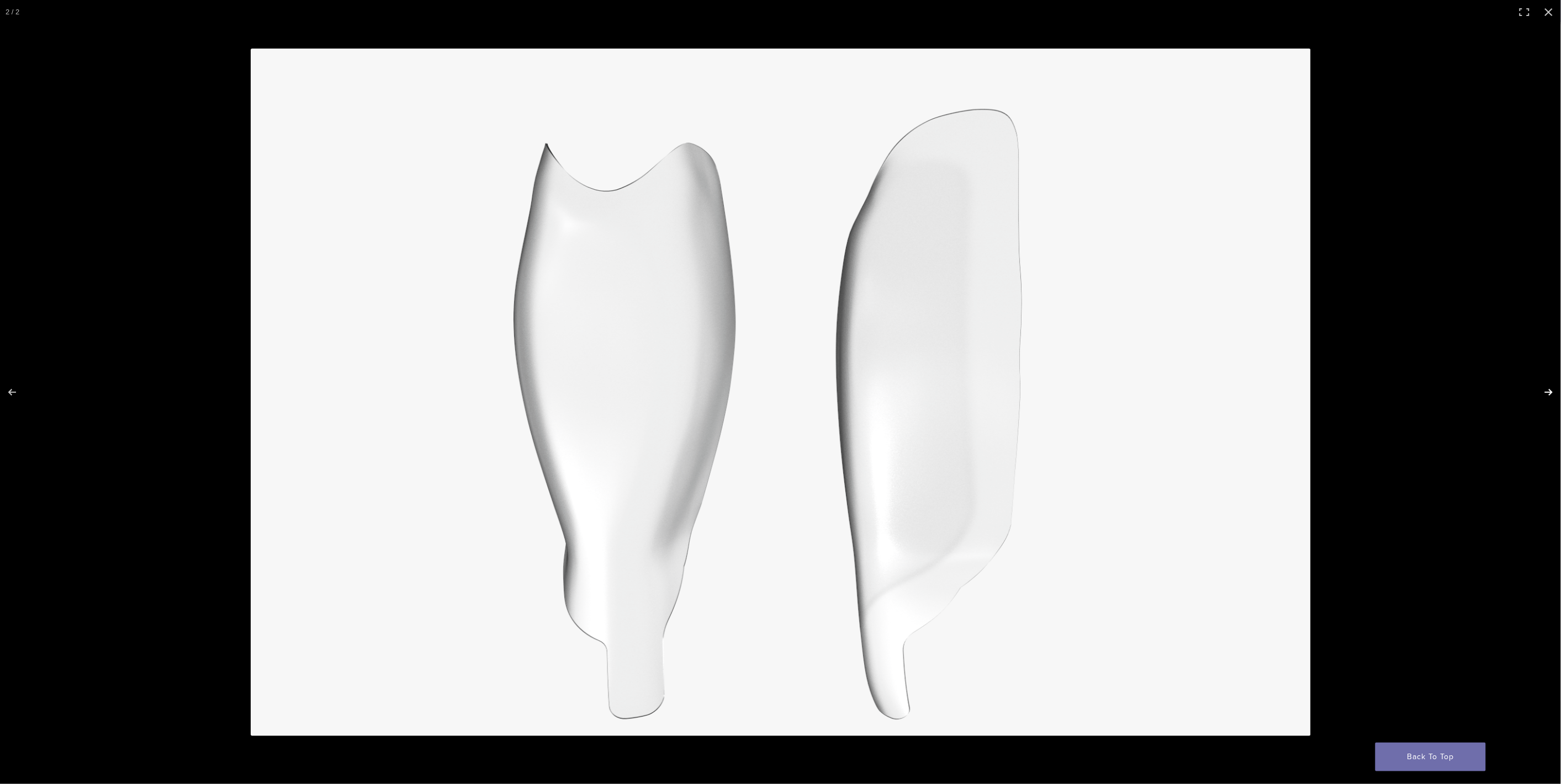
click at [1549, 395] on button "Next (arrow right)" at bounding box center [1541, 392] width 38 height 55
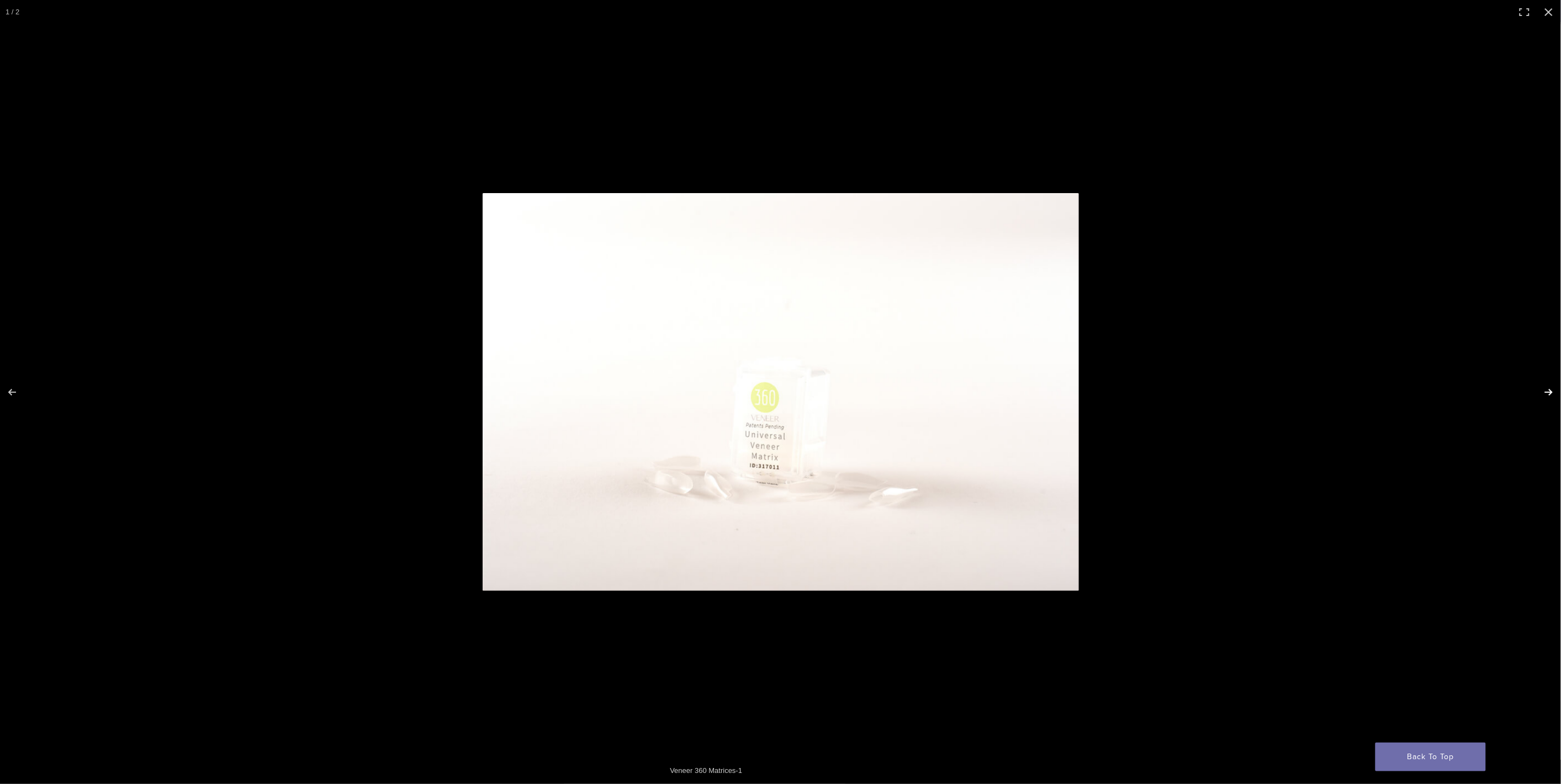
click at [1549, 395] on button "Next (arrow right)" at bounding box center [1541, 392] width 38 height 55
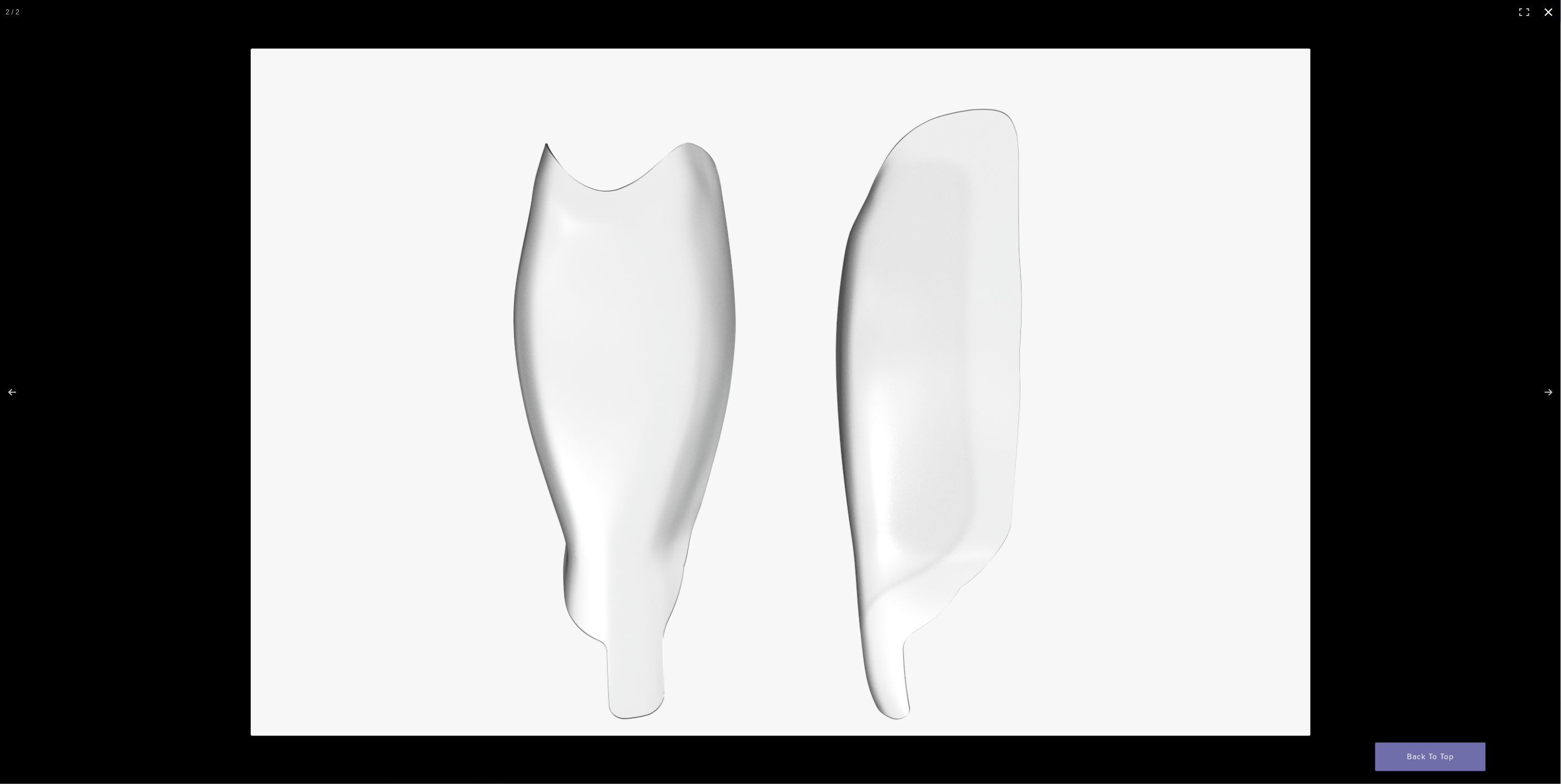
click at [1554, 15] on button "Close (Esc)" at bounding box center [1549, 12] width 24 height 24
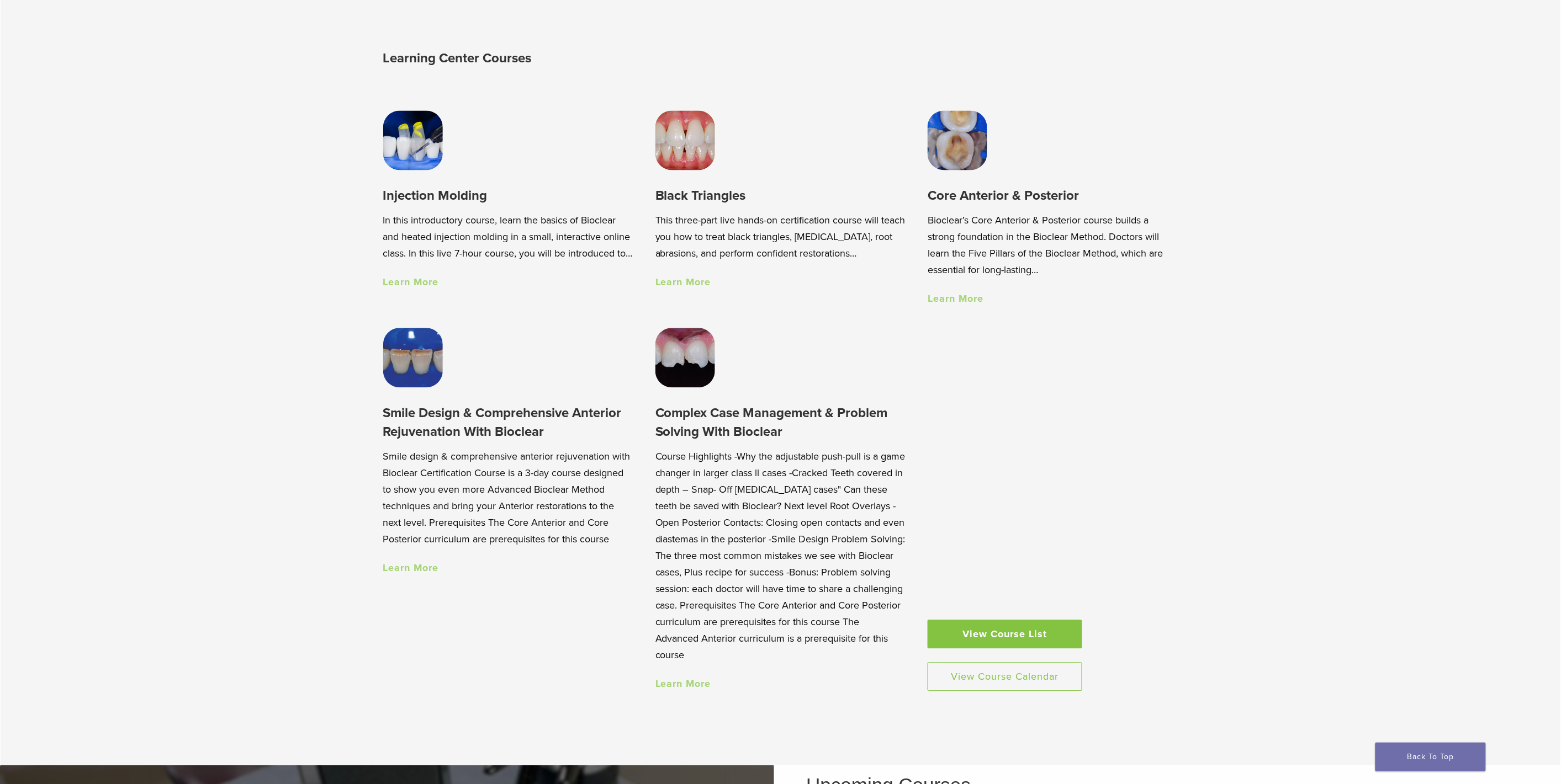
scroll to position [1042, 0]
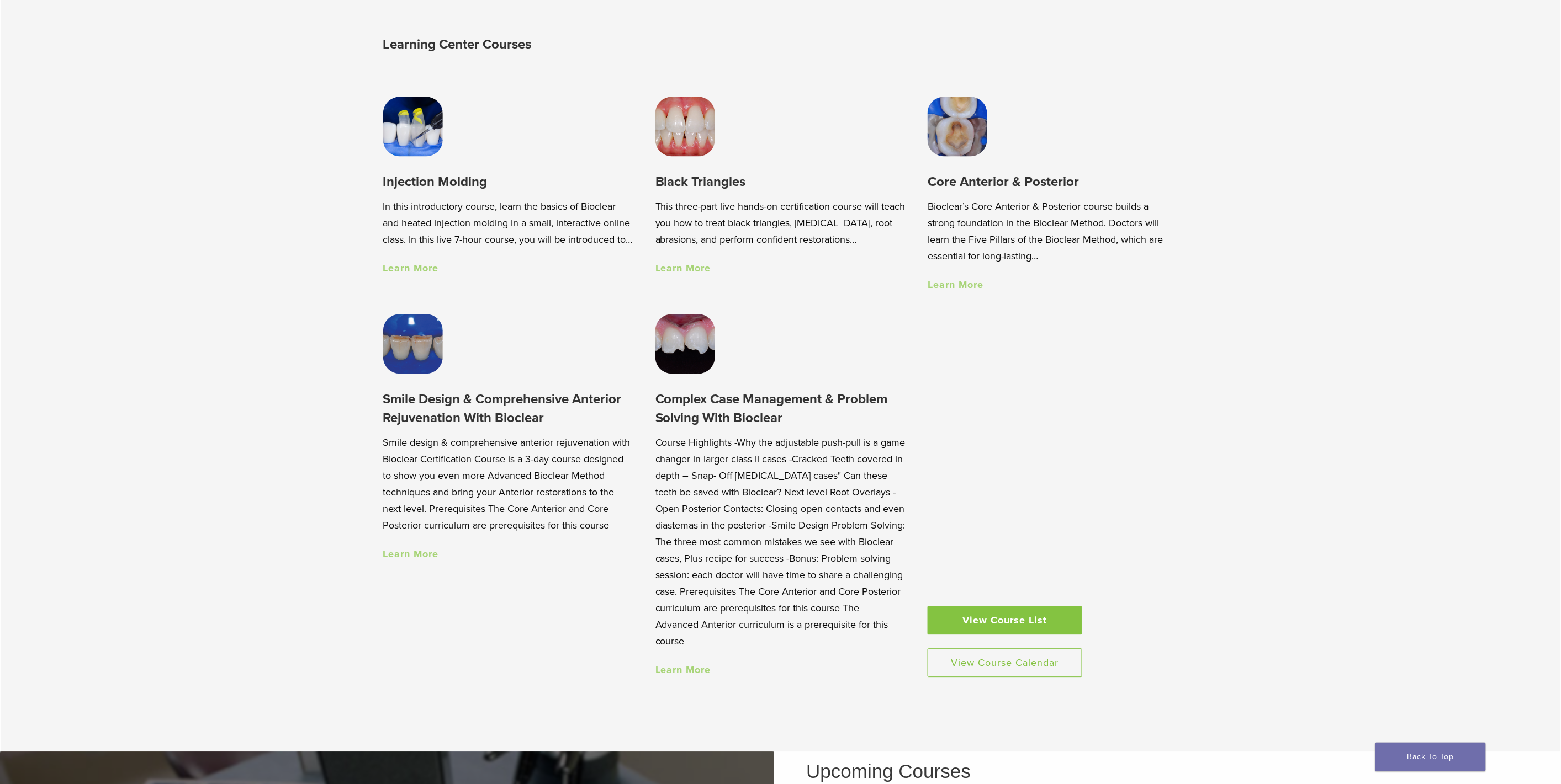
click at [682, 674] on link "Learn More" at bounding box center [683, 670] width 55 height 12
